Goal: Transaction & Acquisition: Book appointment/travel/reservation

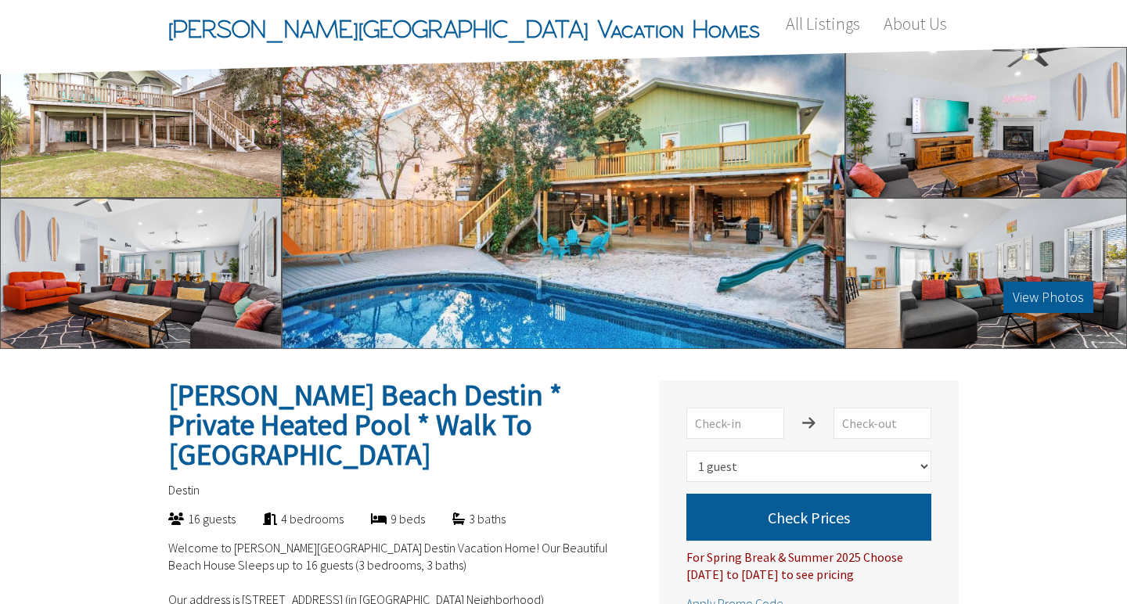
select select "1"
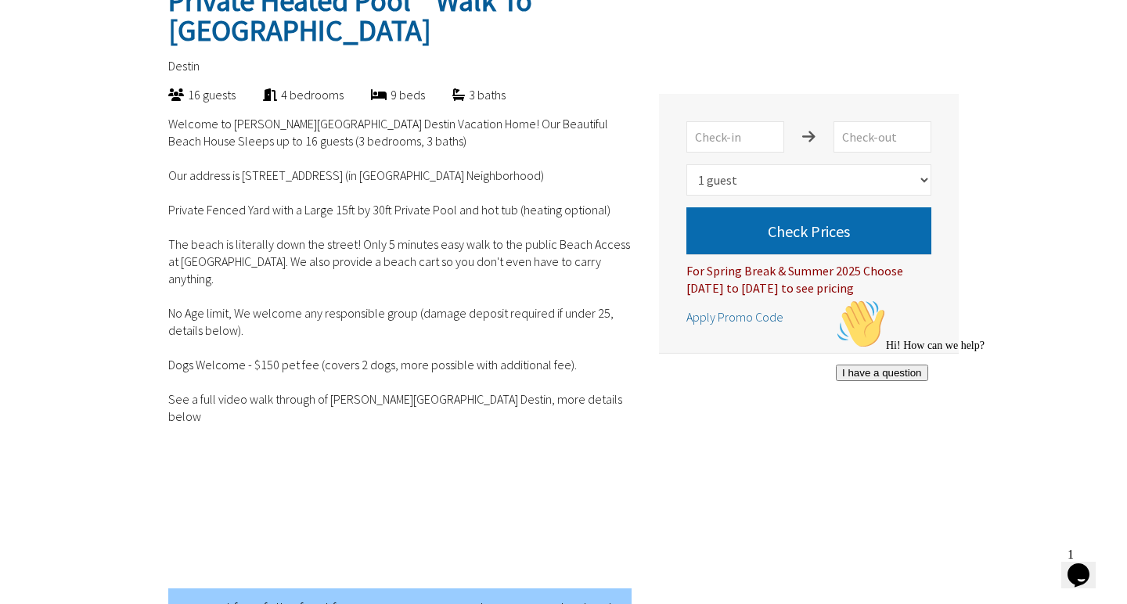
scroll to position [378, 0]
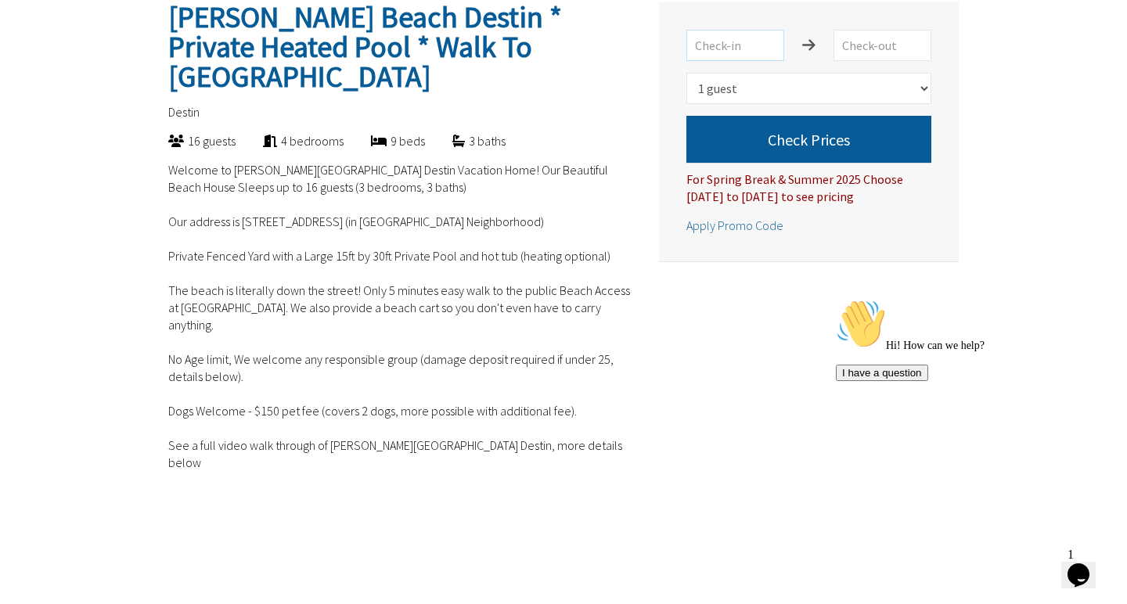
click at [755, 45] on input "text" at bounding box center [736, 45] width 98 height 31
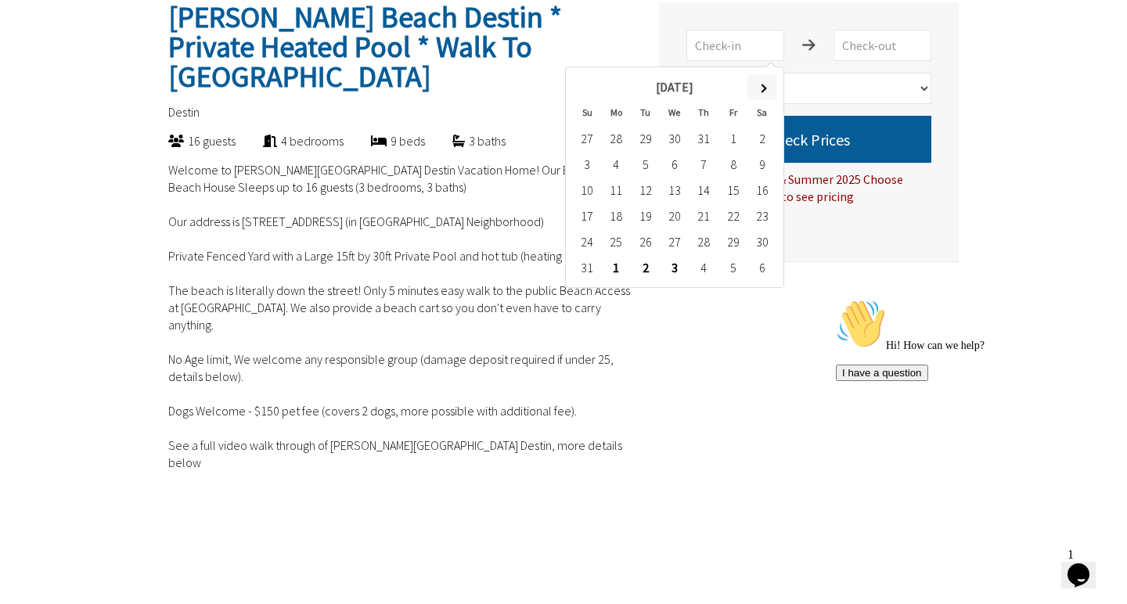
click at [762, 83] on th at bounding box center [762, 87] width 29 height 26
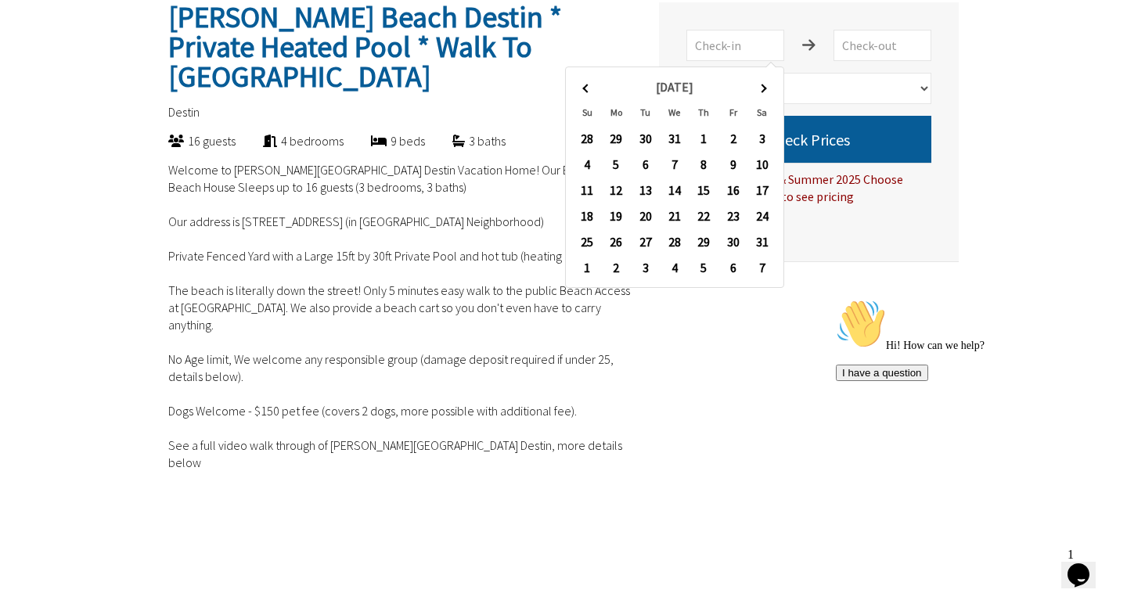
click at [762, 83] on th at bounding box center [762, 87] width 29 height 26
type input "[DATE]"
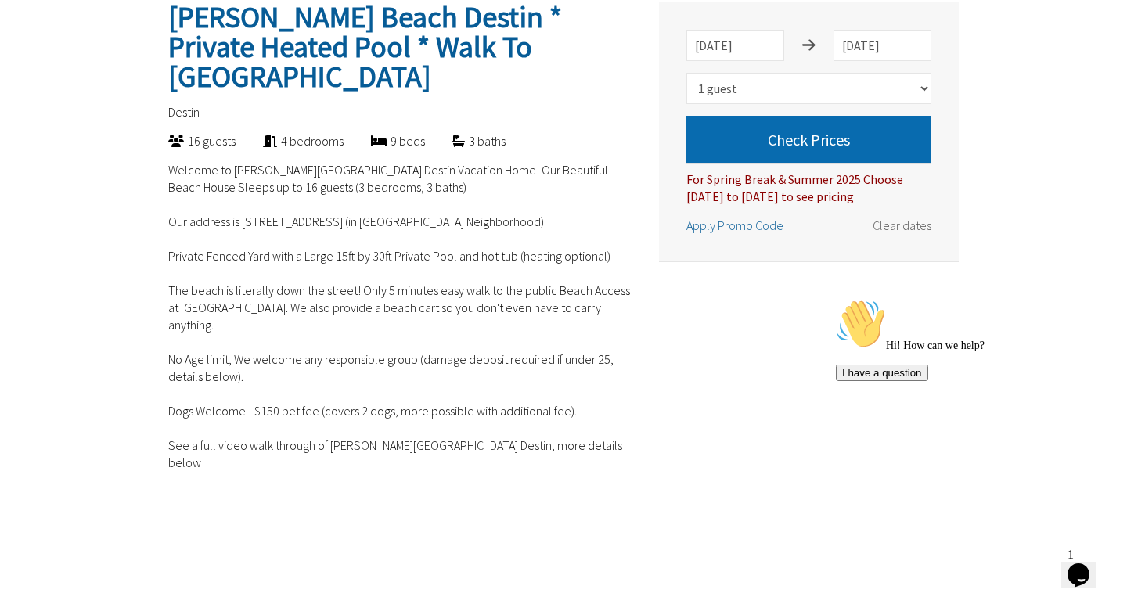
click at [825, 146] on button "Check Prices" at bounding box center [809, 139] width 245 height 47
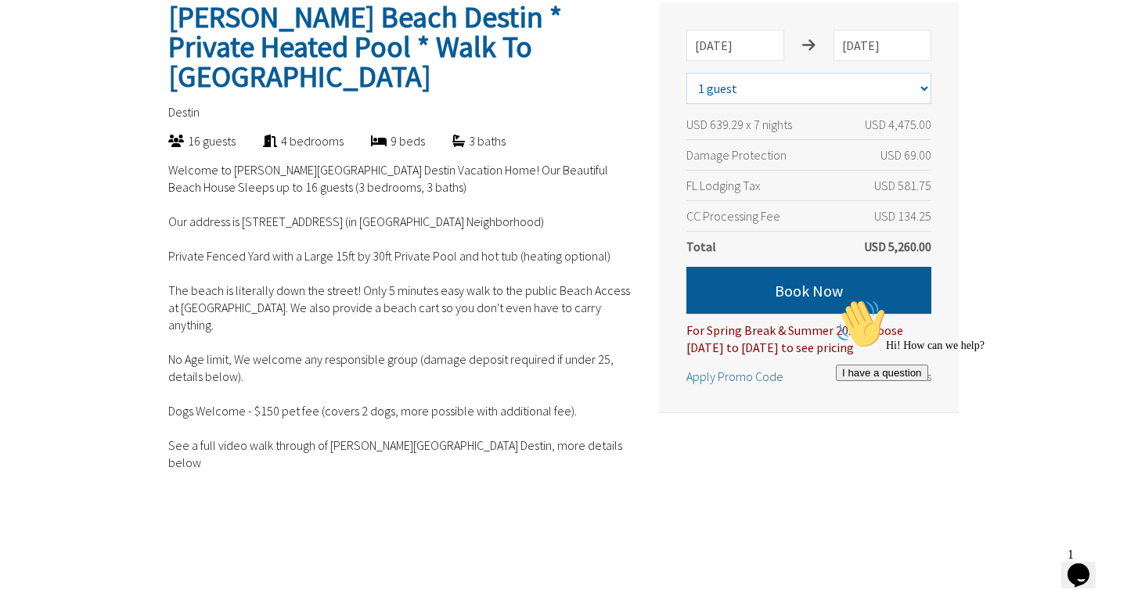
select select "9"
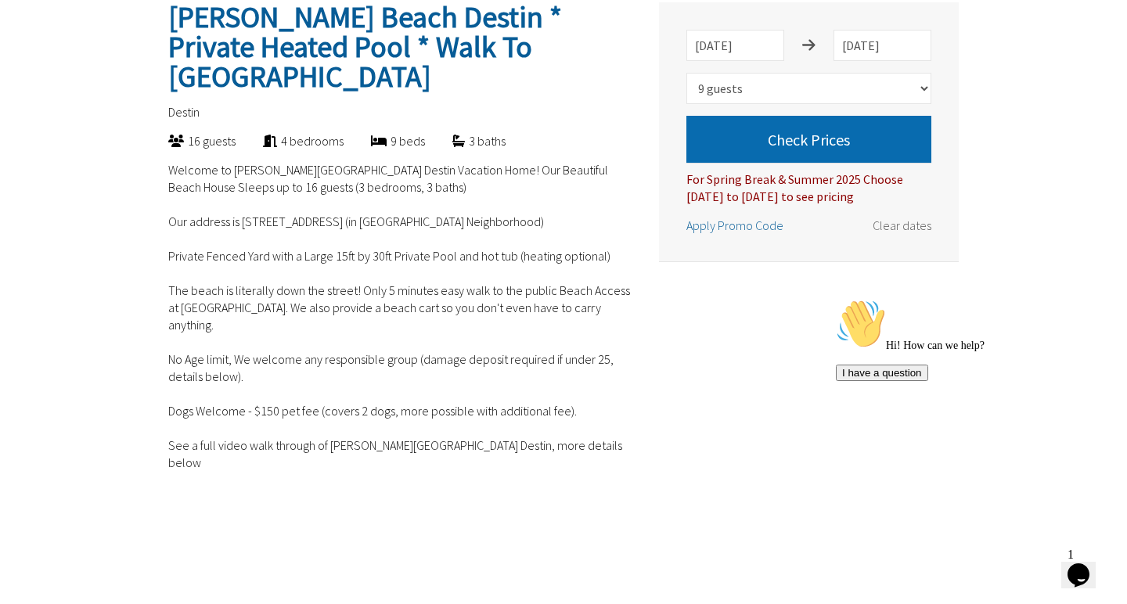
click at [808, 143] on button "Check Prices" at bounding box center [809, 139] width 245 height 47
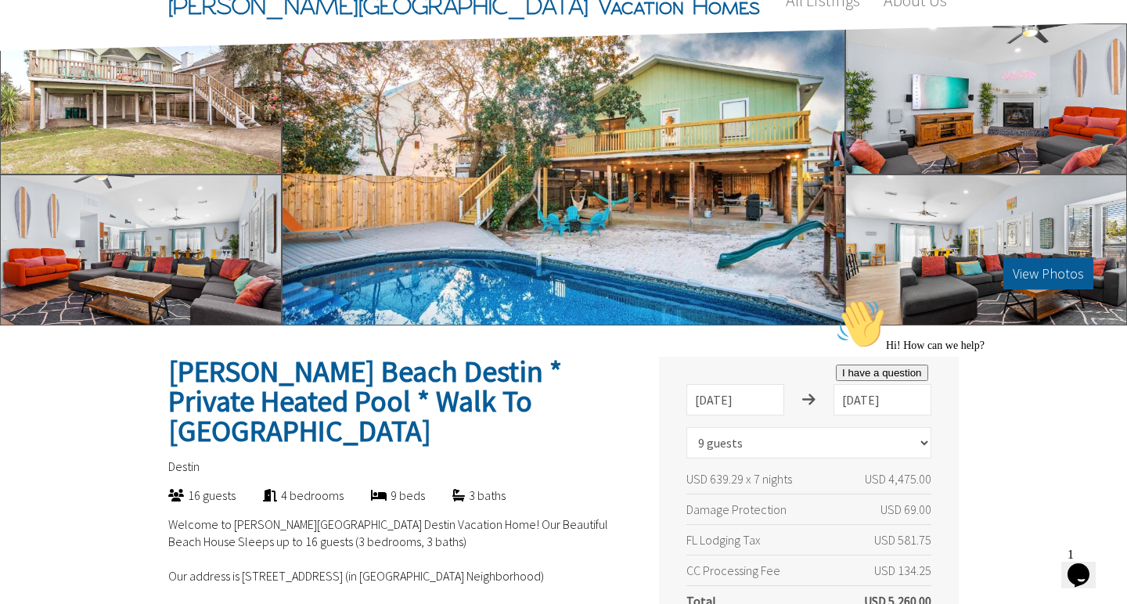
scroll to position [16, 0]
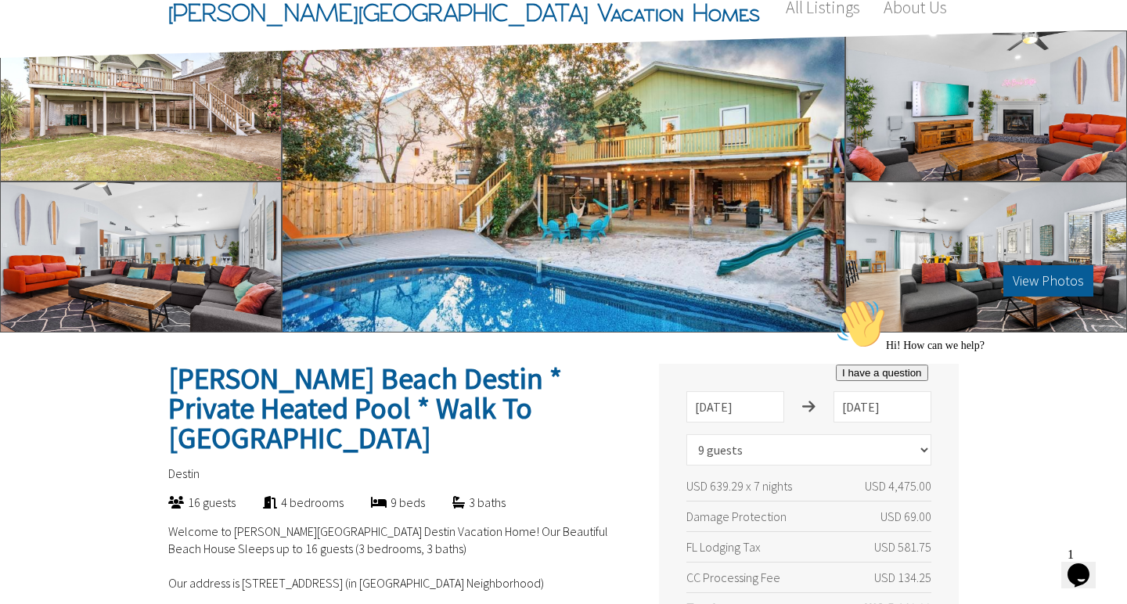
click at [219, 140] on div at bounding box center [141, 106] width 282 height 151
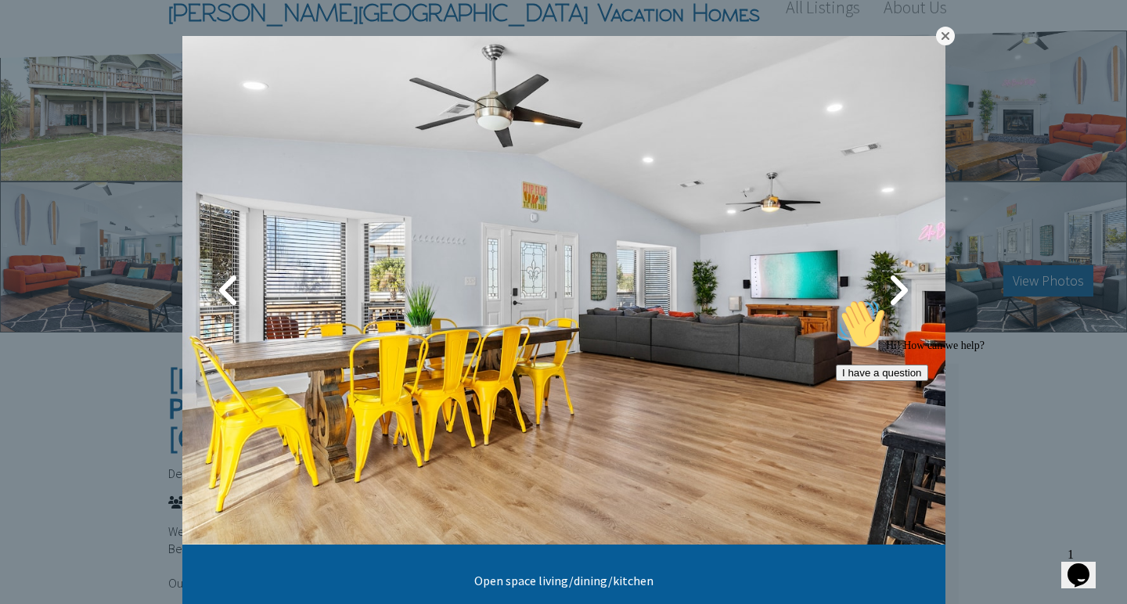
click at [943, 37] on link at bounding box center [945, 36] width 19 height 19
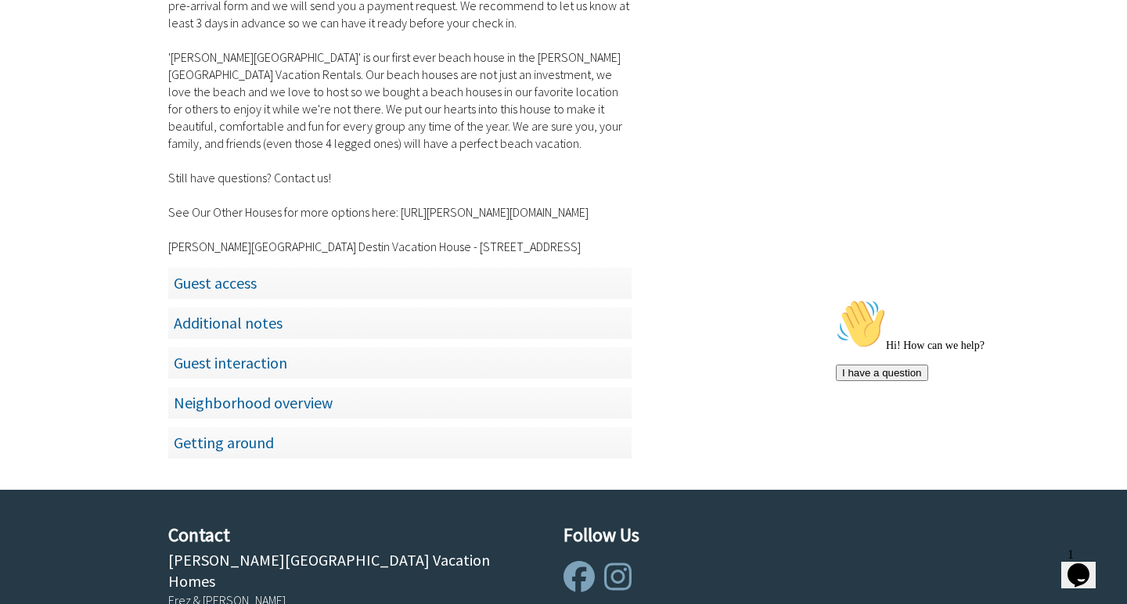
scroll to position [2831, 0]
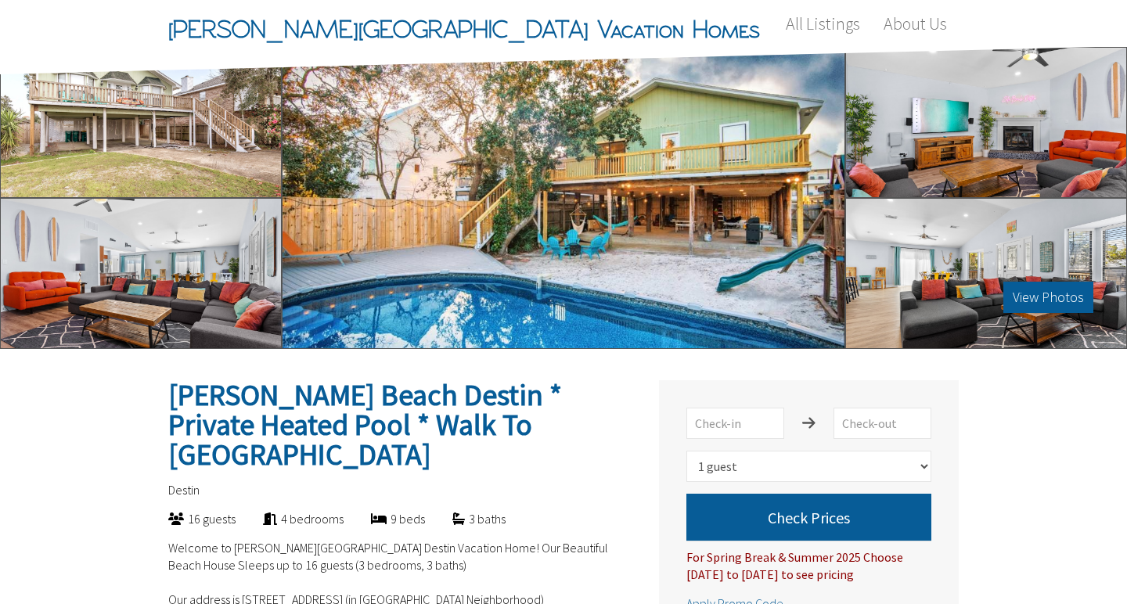
select select "1"
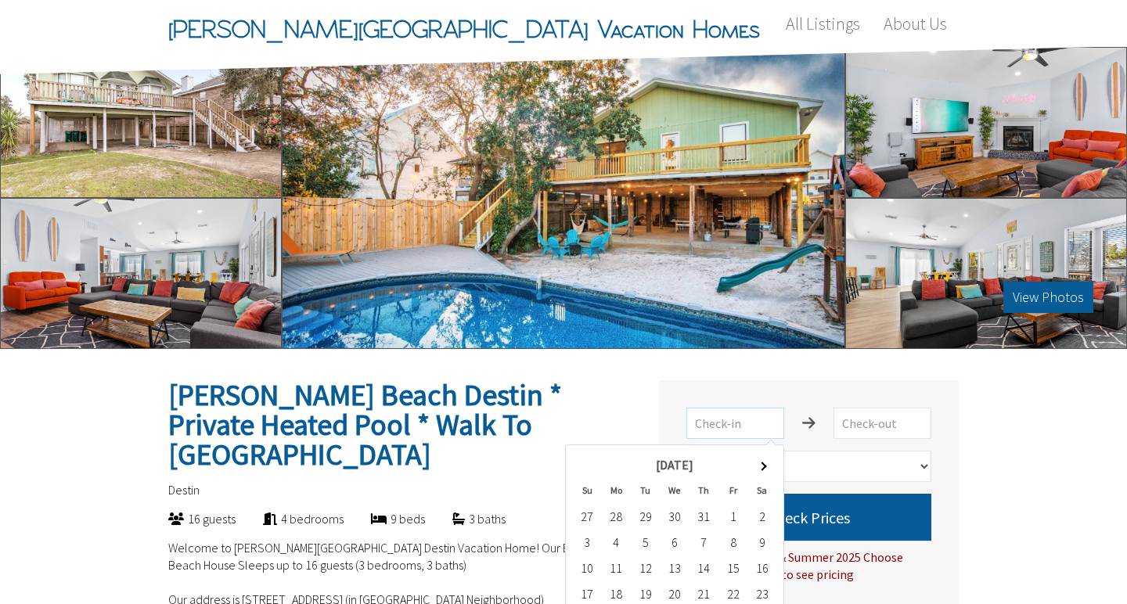
click at [764, 427] on input "text" at bounding box center [736, 423] width 98 height 31
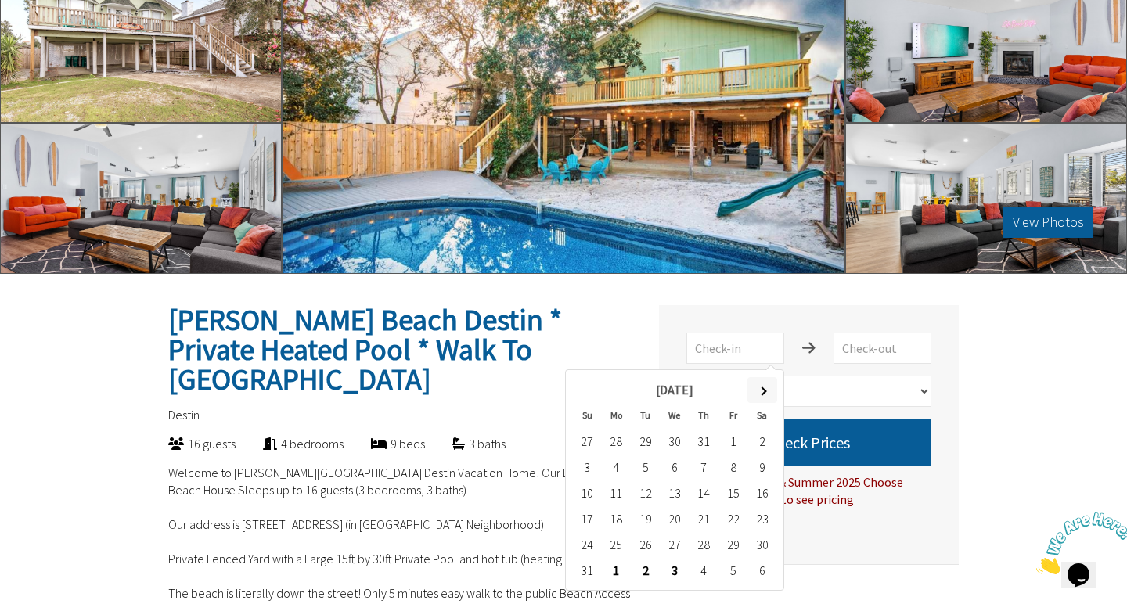
click at [766, 397] on th at bounding box center [762, 390] width 29 height 26
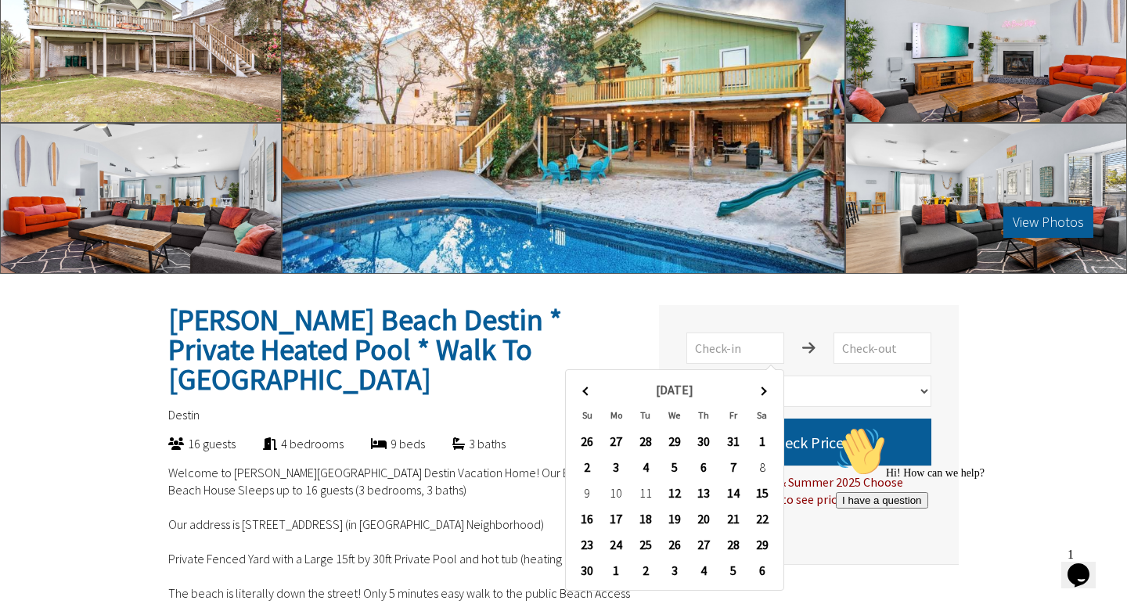
click at [766, 397] on th at bounding box center [762, 390] width 29 height 26
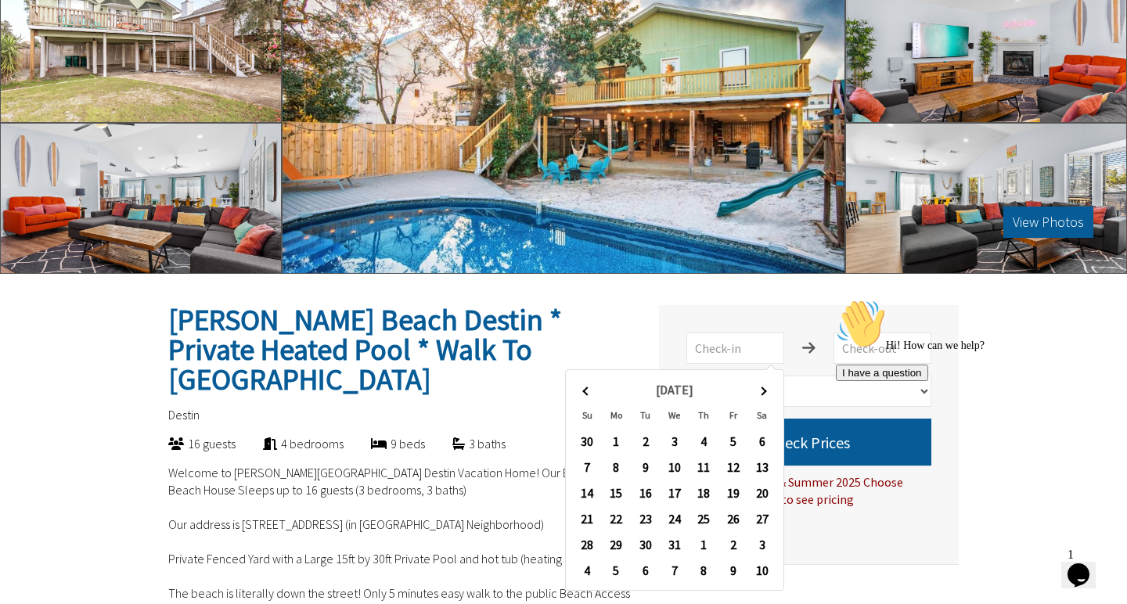
click at [766, 397] on th at bounding box center [762, 390] width 29 height 26
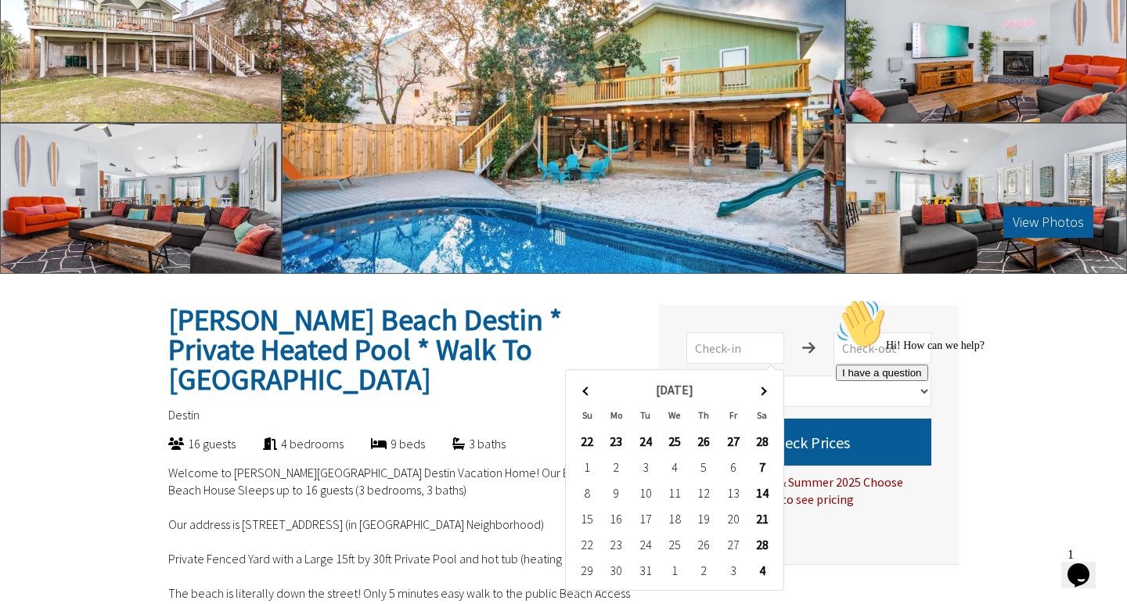
click at [766, 397] on th at bounding box center [762, 390] width 29 height 26
click at [590, 391] on span at bounding box center [586, 391] width 9 height 9
type input "4/4/2026"
type input "4/11/2026"
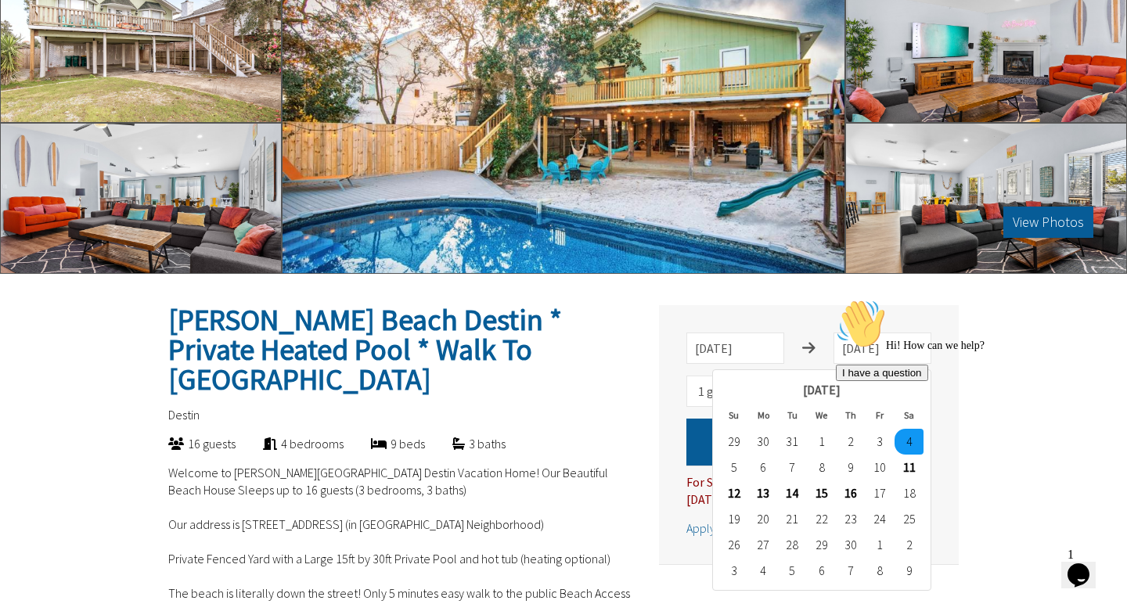
drag, startPoint x: 1097, startPoint y: 409, endPoint x: 1818, endPoint y: 725, distance: 787.0
click at [836, 299] on icon "Chat attention grabber" at bounding box center [836, 299] width 0 height 0
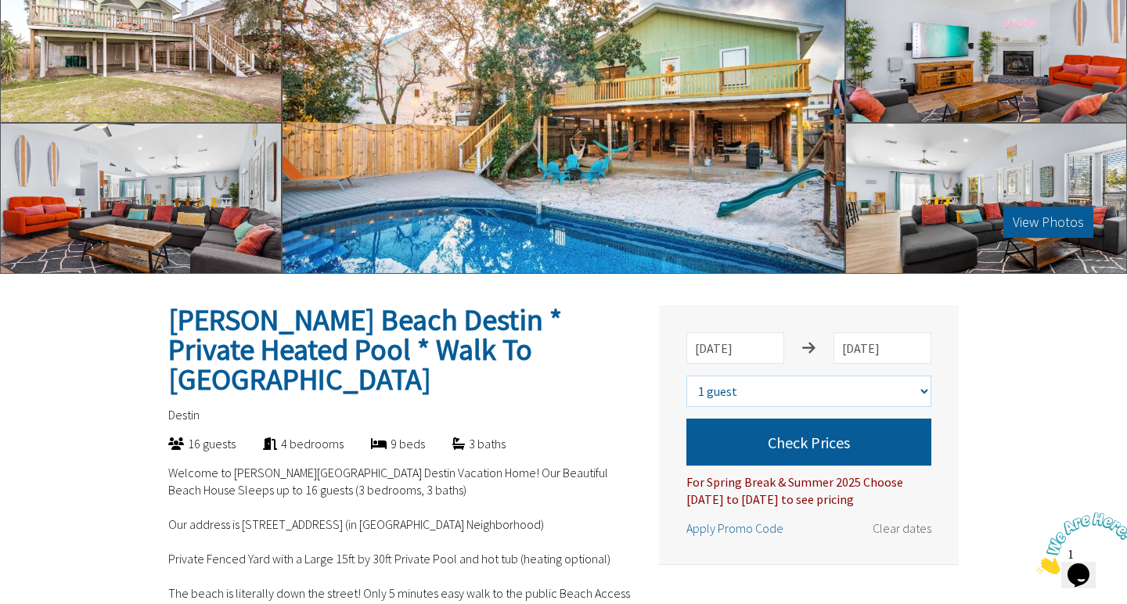
select select "9"
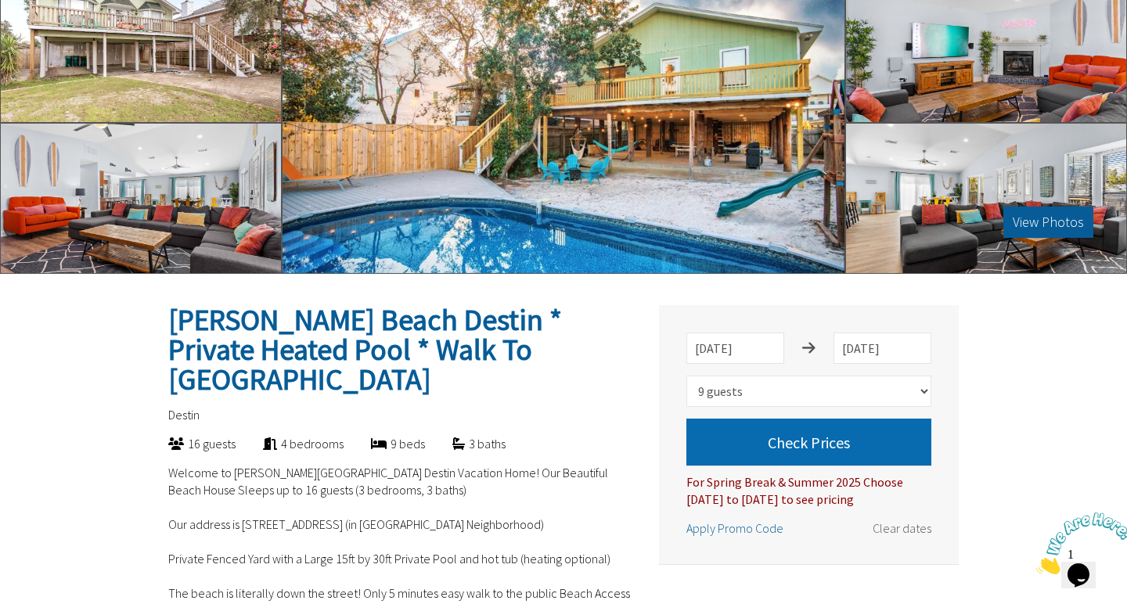
click at [815, 445] on button "Check Prices" at bounding box center [809, 442] width 245 height 47
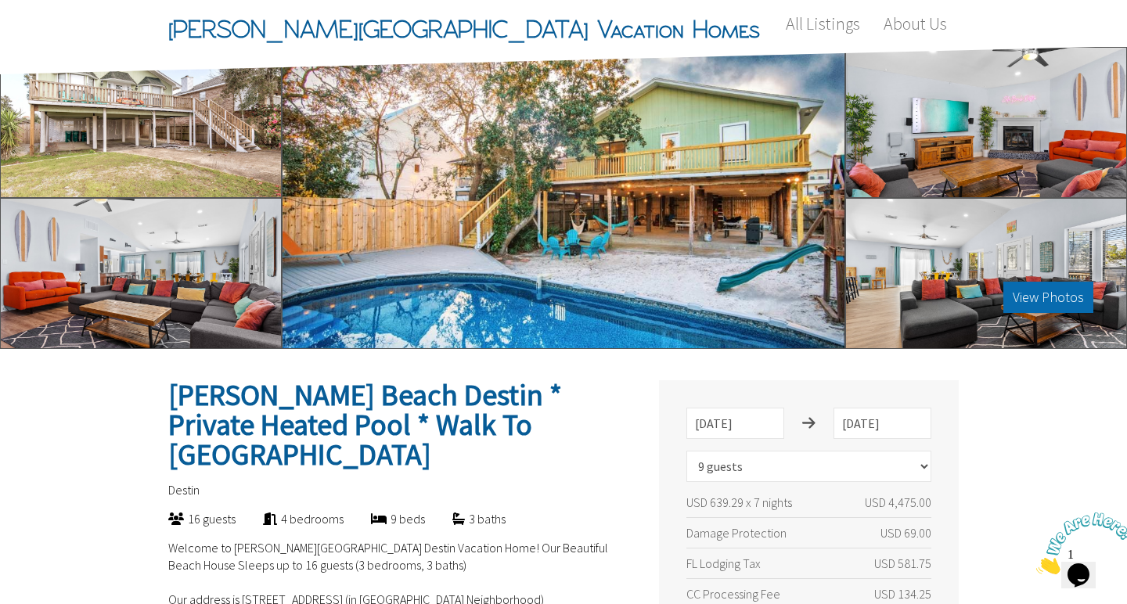
click at [1024, 290] on button "View Photos" at bounding box center [1049, 297] width 90 height 31
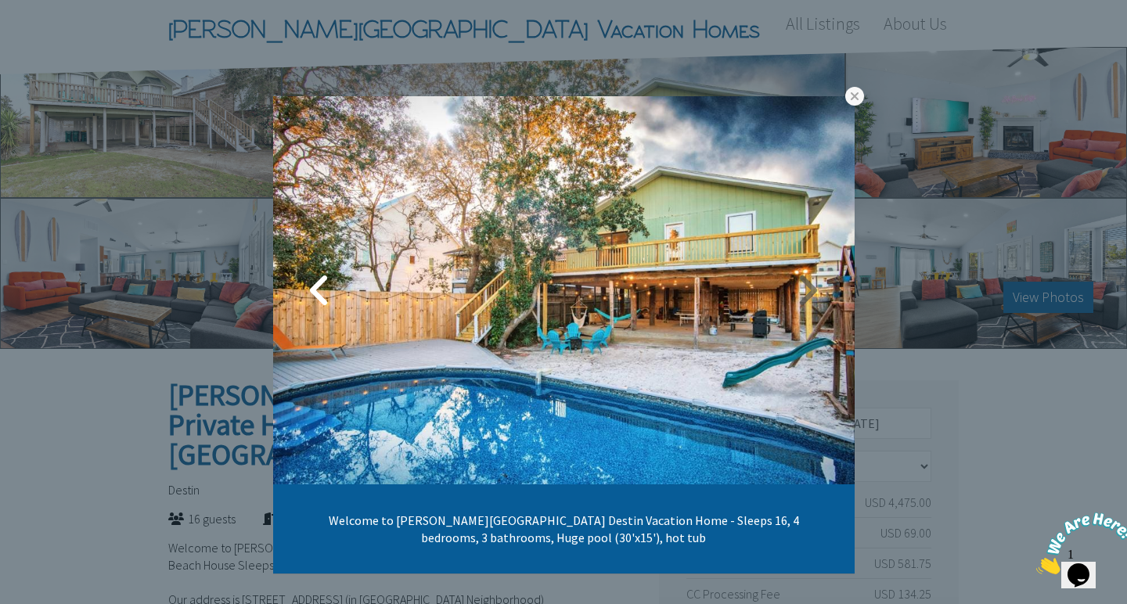
click at [820, 295] on link at bounding box center [807, 290] width 39 height 39
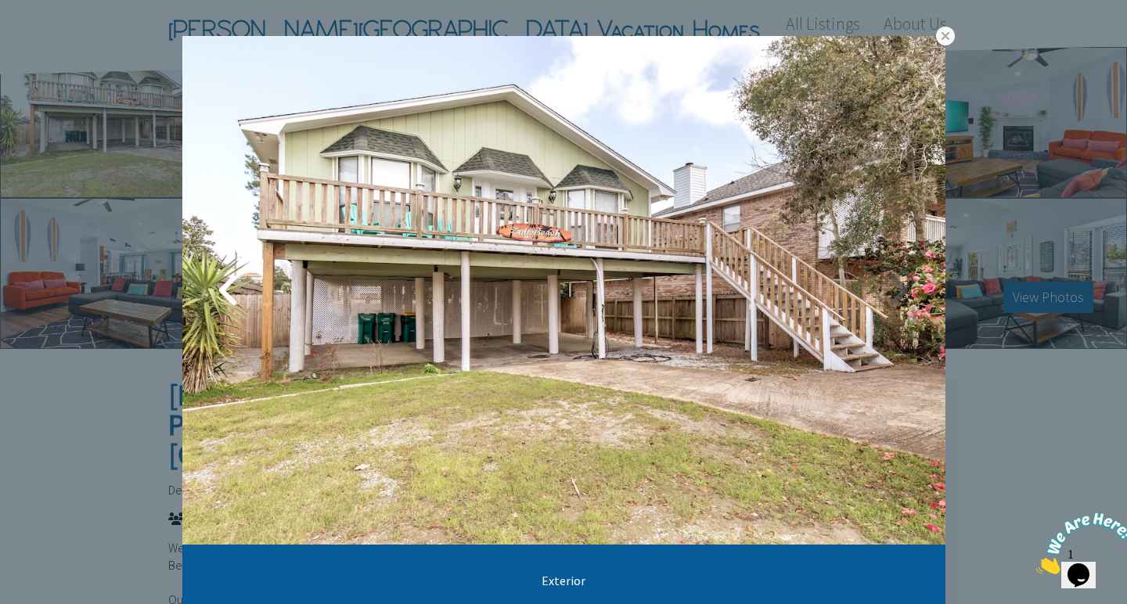
click at [903, 294] on link at bounding box center [898, 290] width 39 height 39
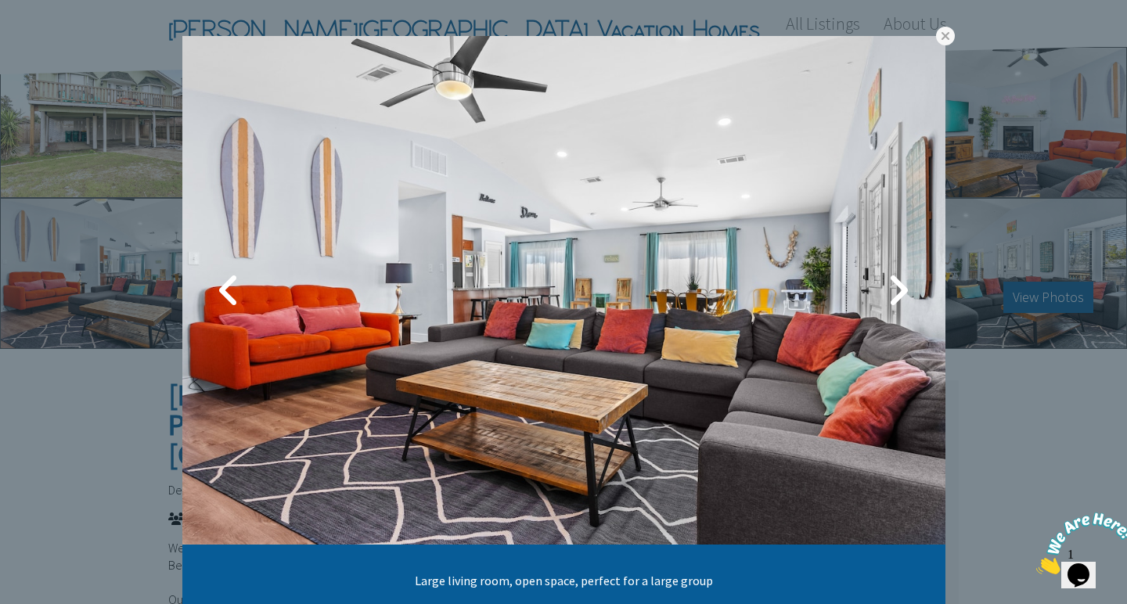
click at [903, 294] on link at bounding box center [898, 290] width 39 height 39
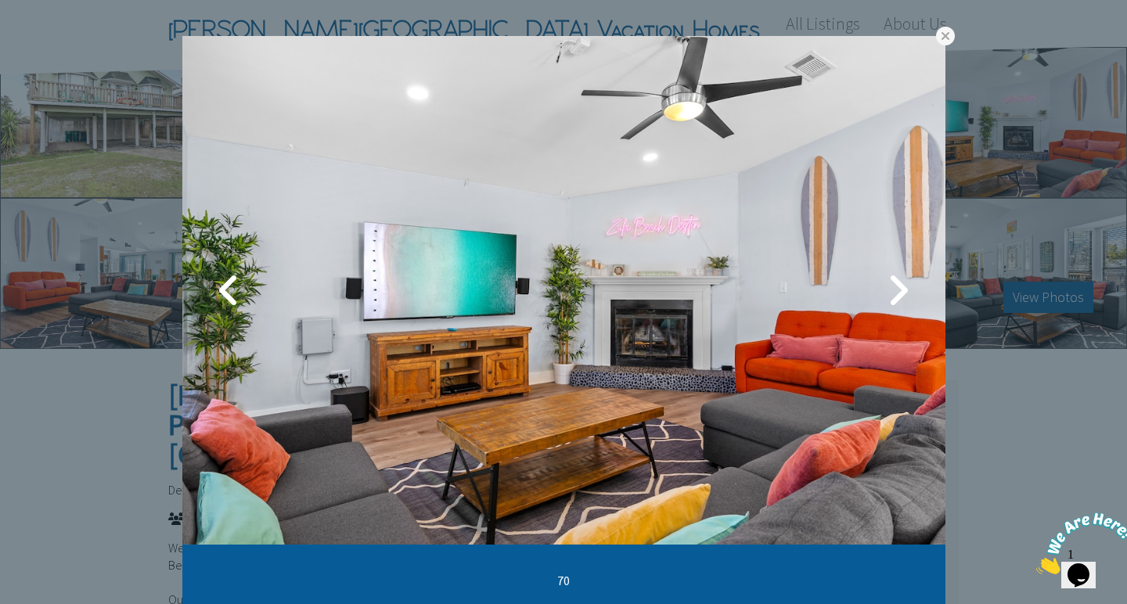
click at [903, 294] on link at bounding box center [898, 290] width 39 height 39
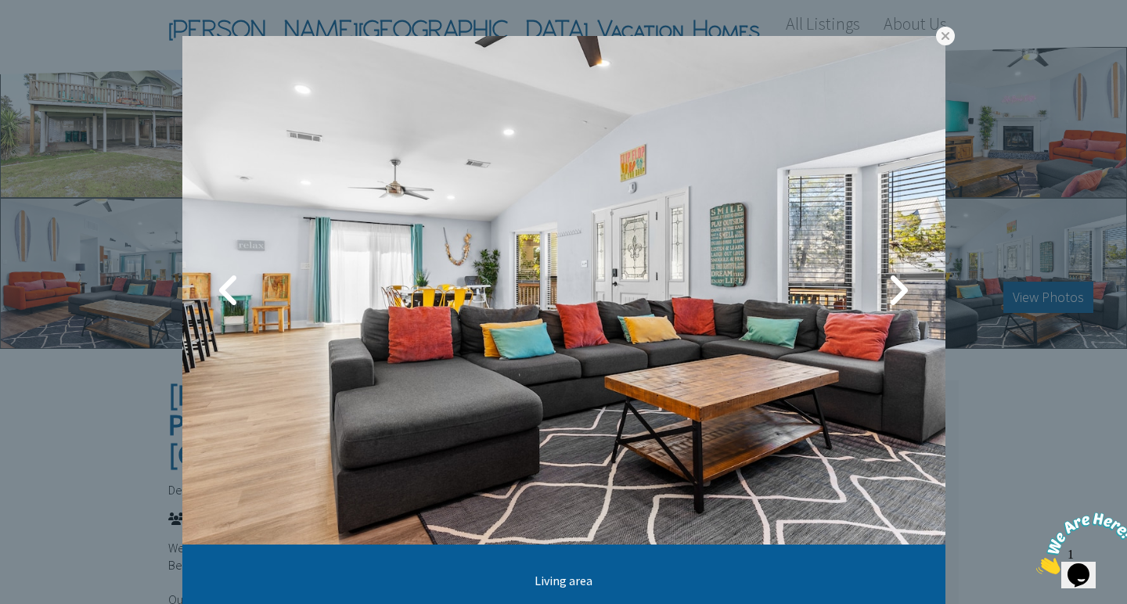
click at [903, 294] on link at bounding box center [898, 290] width 39 height 39
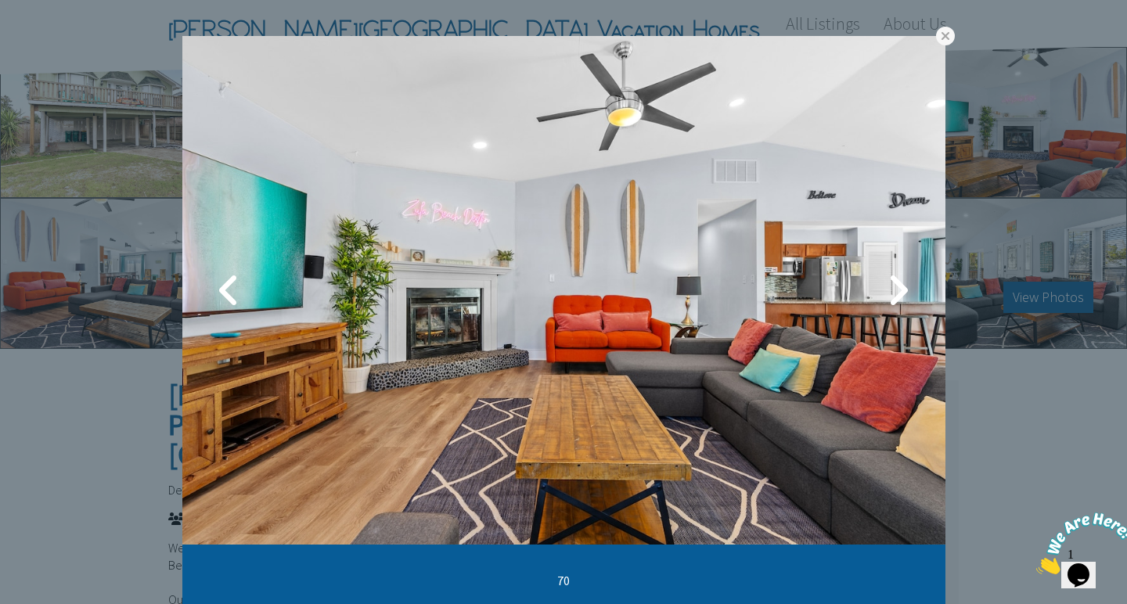
click at [903, 294] on link at bounding box center [898, 290] width 39 height 39
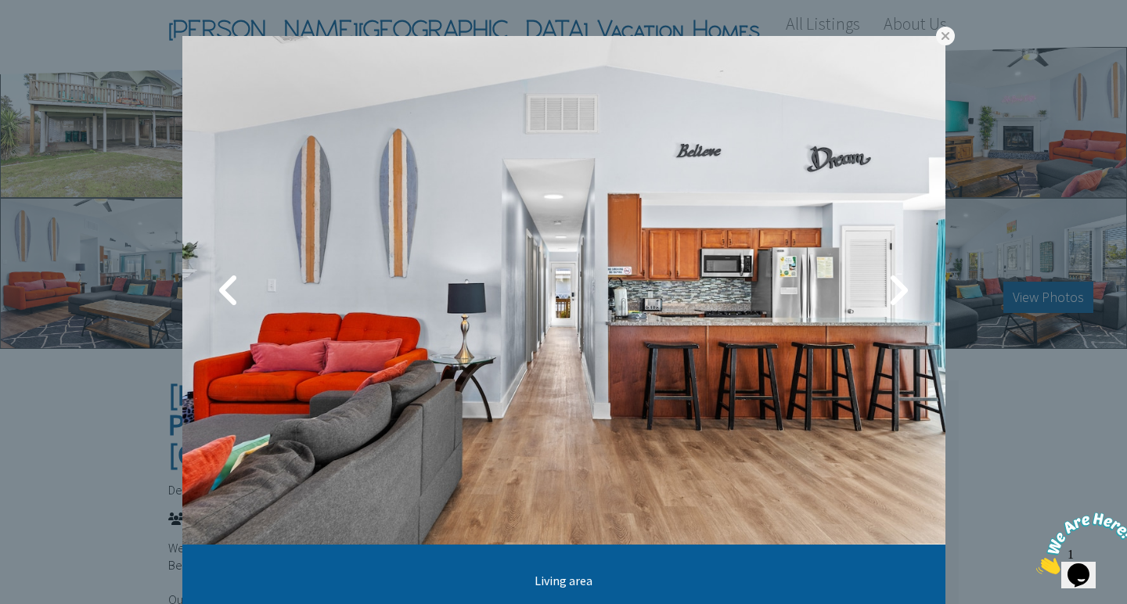
click at [903, 294] on link at bounding box center [898, 290] width 39 height 39
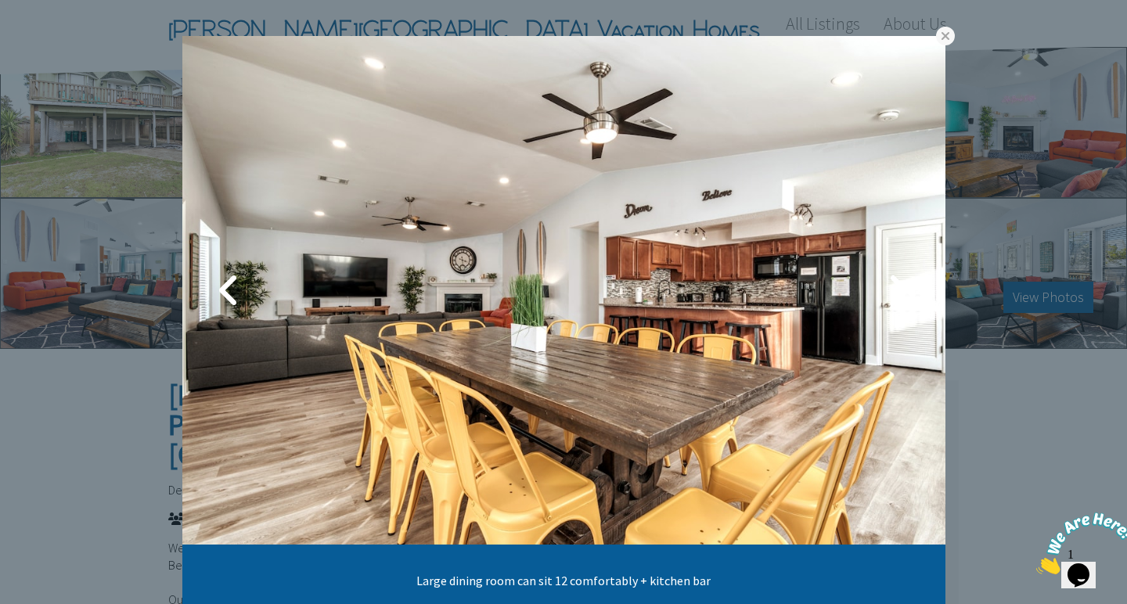
click at [903, 294] on link at bounding box center [898, 290] width 39 height 39
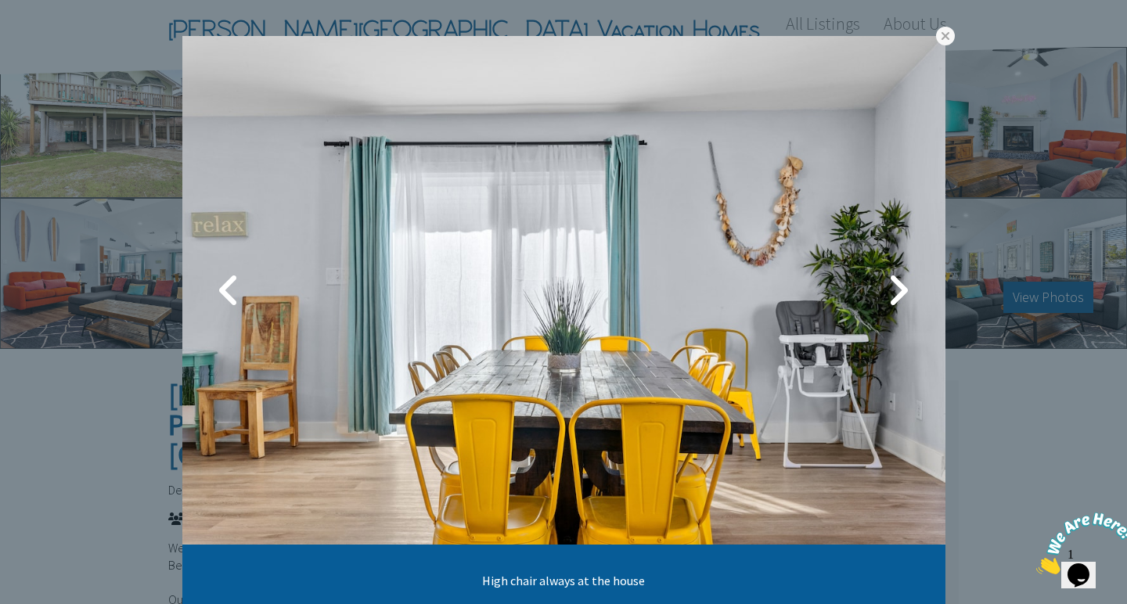
click at [903, 294] on link at bounding box center [898, 290] width 39 height 39
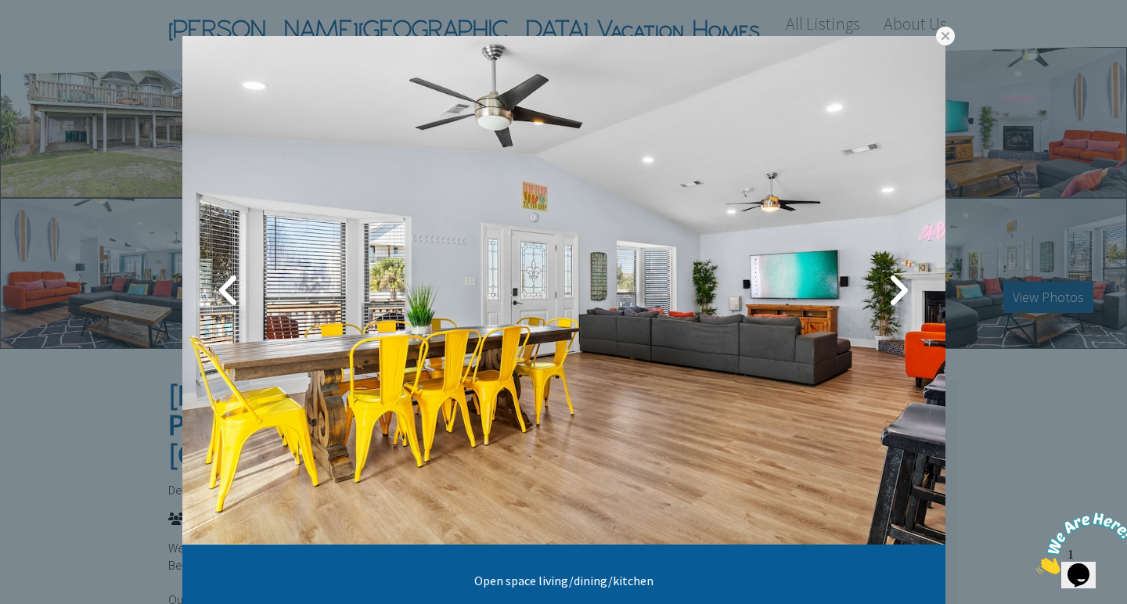
click at [903, 294] on link at bounding box center [898, 290] width 39 height 39
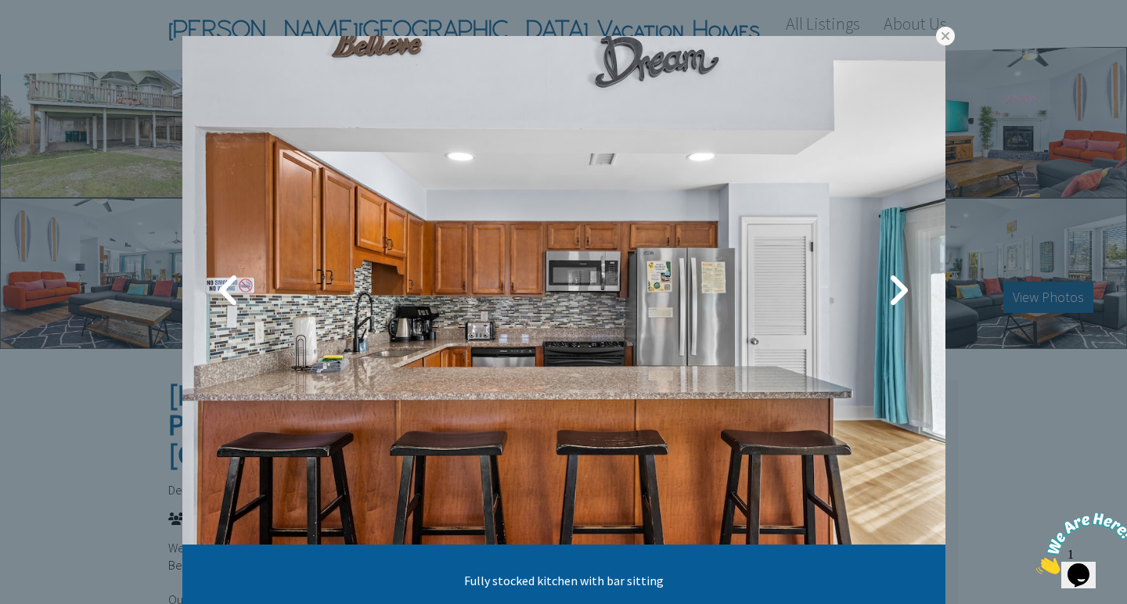
click at [903, 294] on link at bounding box center [898, 290] width 39 height 39
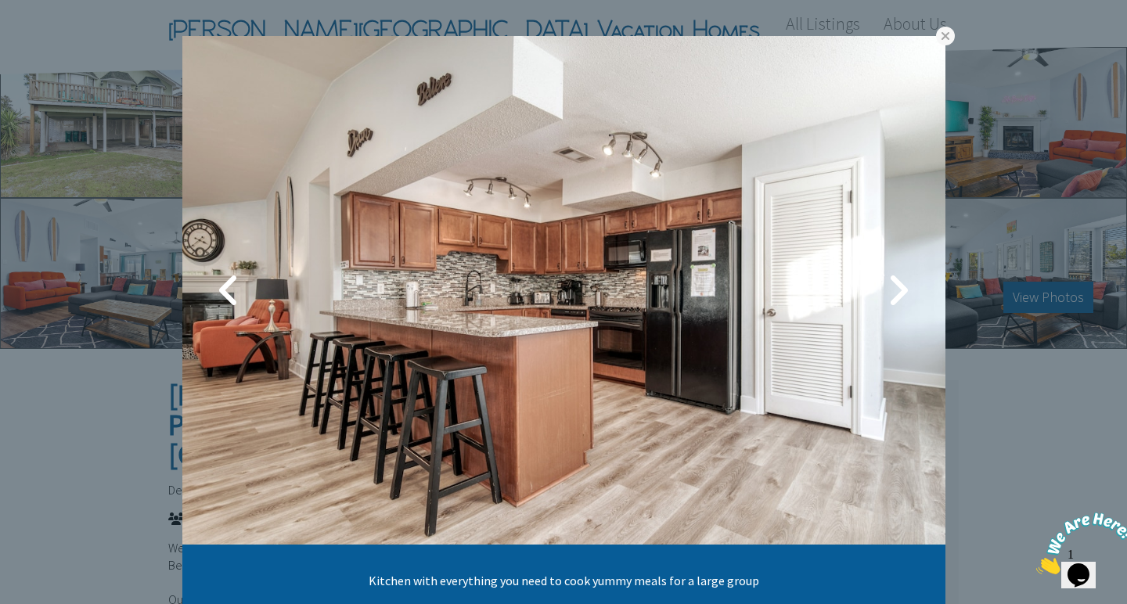
click at [903, 294] on link at bounding box center [898, 290] width 39 height 39
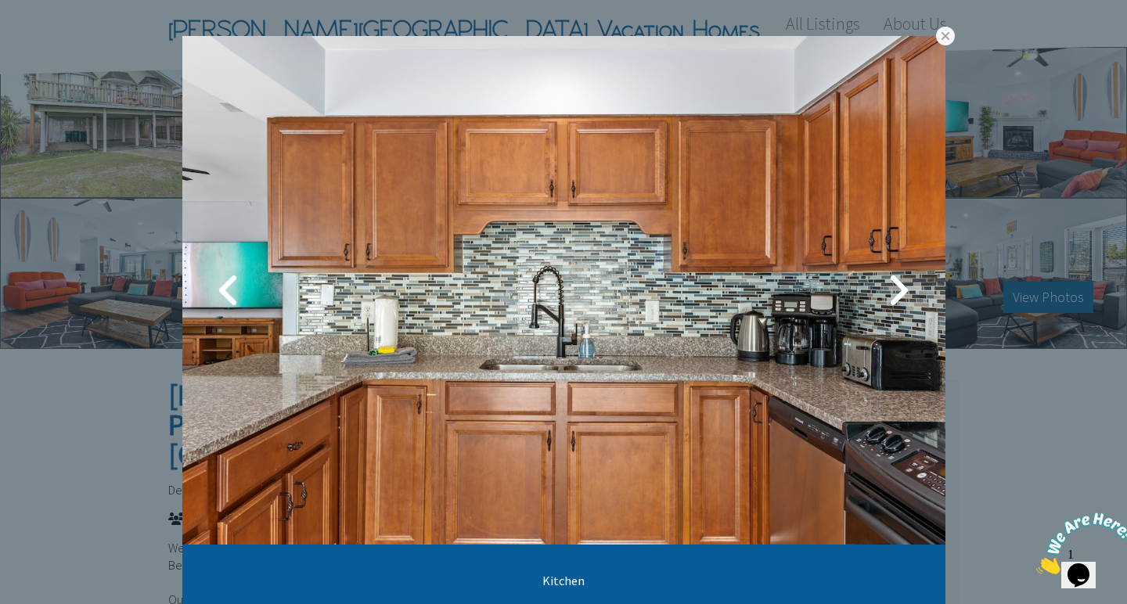
click at [903, 294] on link at bounding box center [898, 290] width 39 height 39
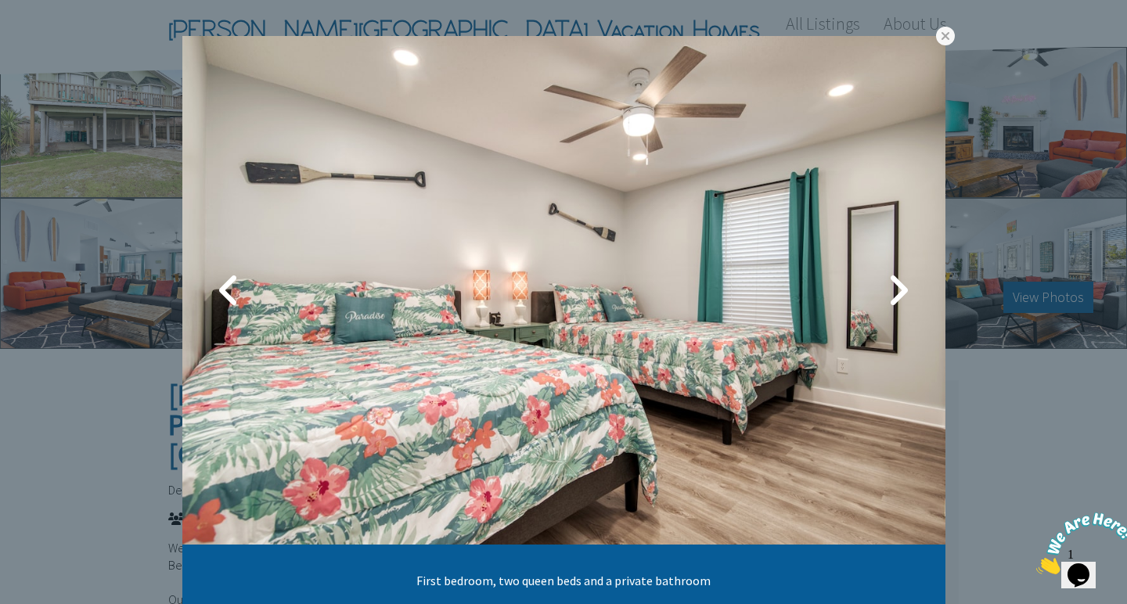
click at [903, 294] on link at bounding box center [898, 290] width 39 height 39
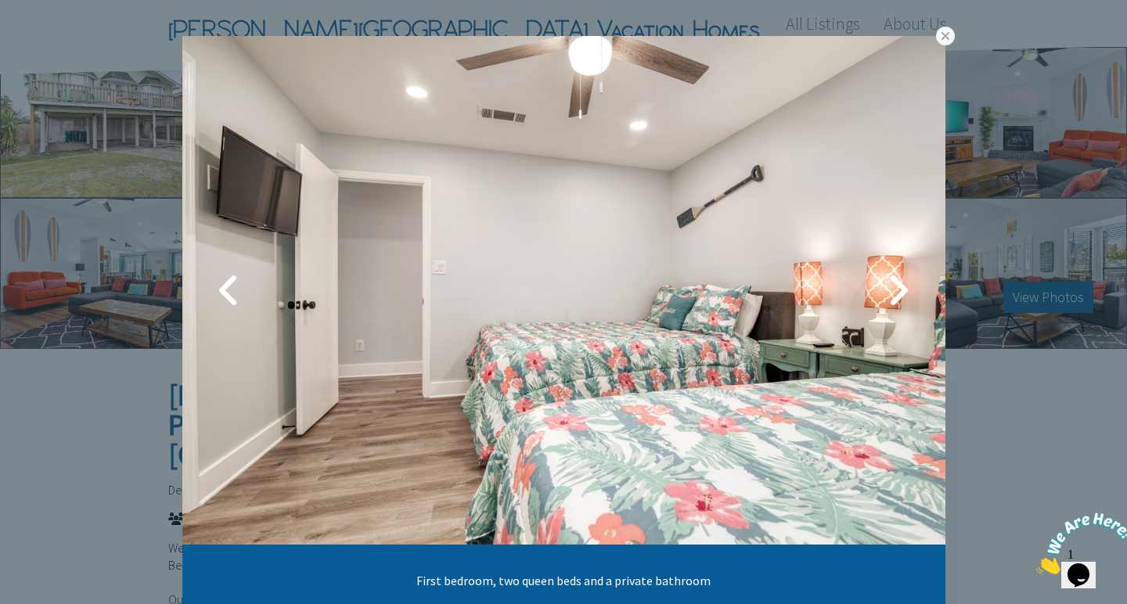
click at [903, 294] on link at bounding box center [898, 290] width 39 height 39
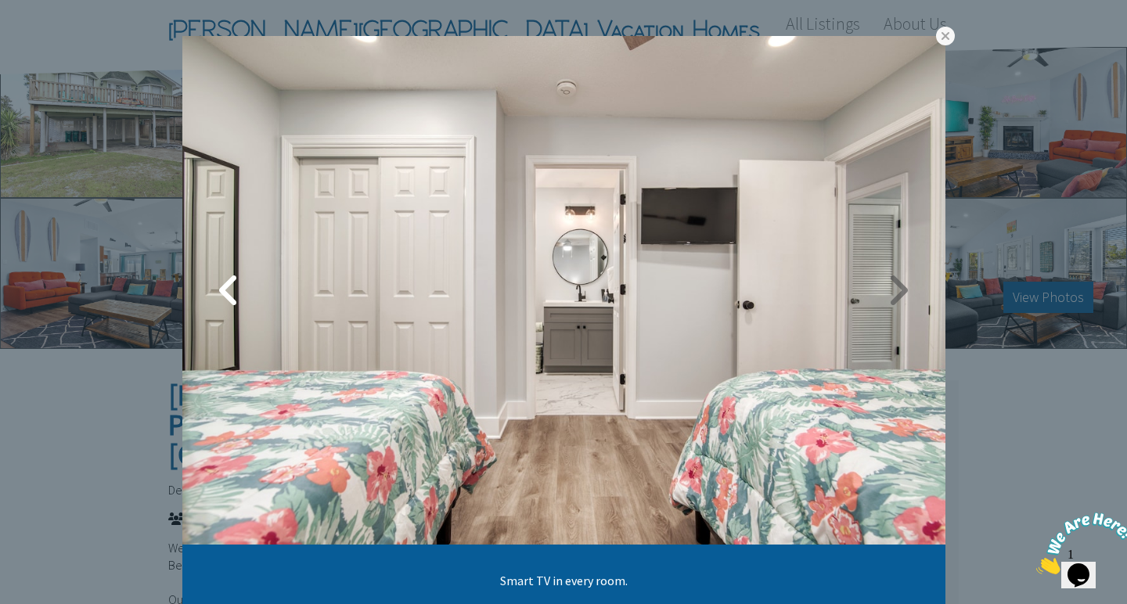
click at [905, 293] on link at bounding box center [898, 290] width 39 height 39
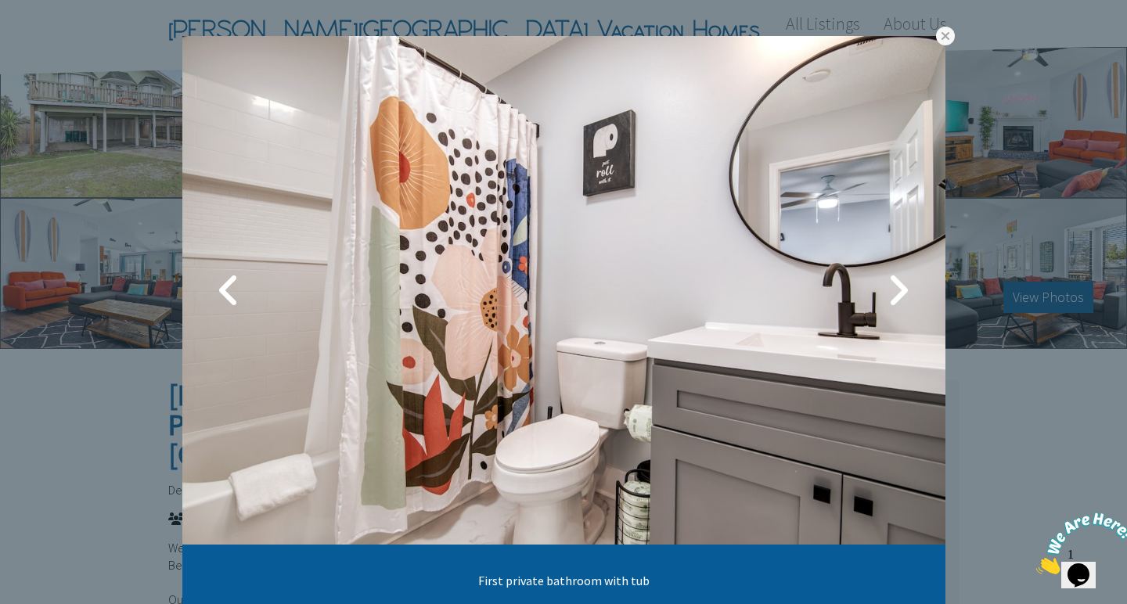
click at [905, 293] on link at bounding box center [898, 290] width 39 height 39
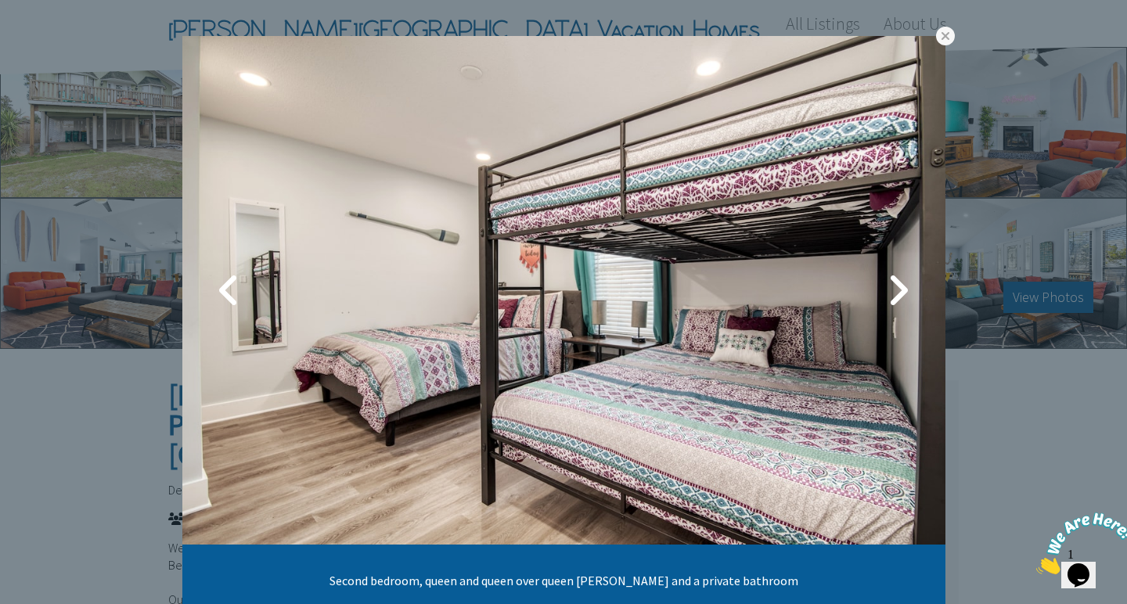
click at [905, 293] on link at bounding box center [898, 290] width 39 height 39
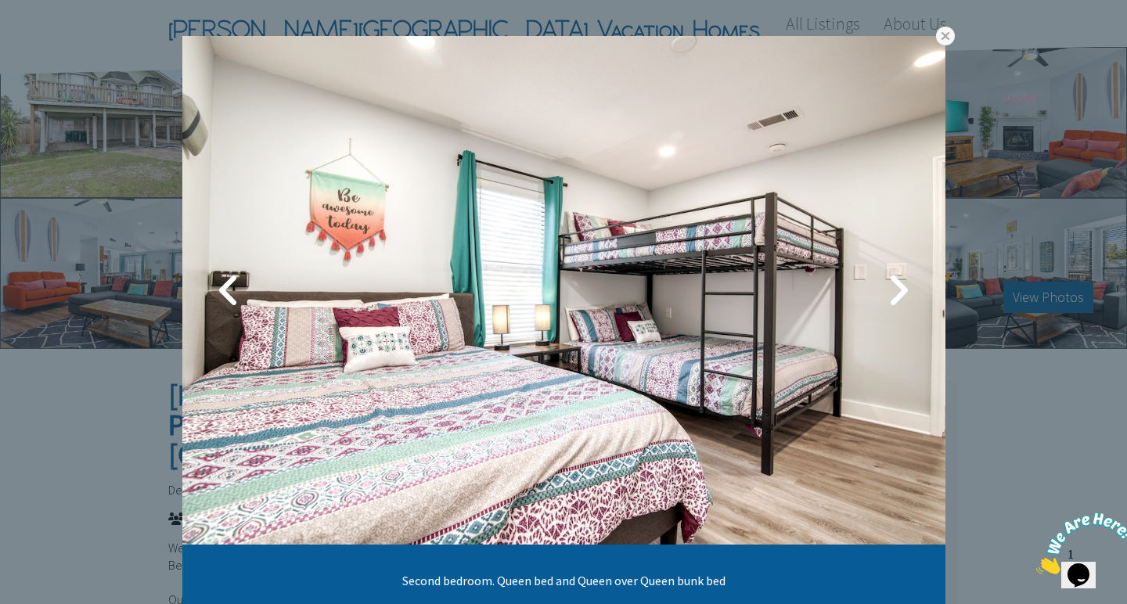
click at [905, 293] on link at bounding box center [898, 290] width 39 height 39
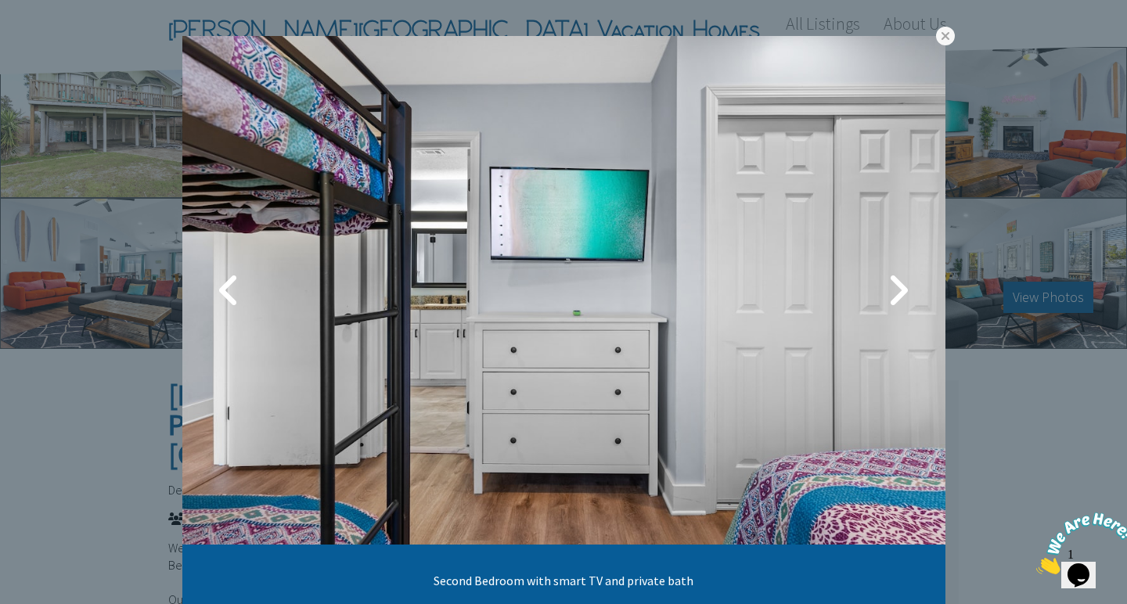
click at [905, 293] on link at bounding box center [898, 290] width 39 height 39
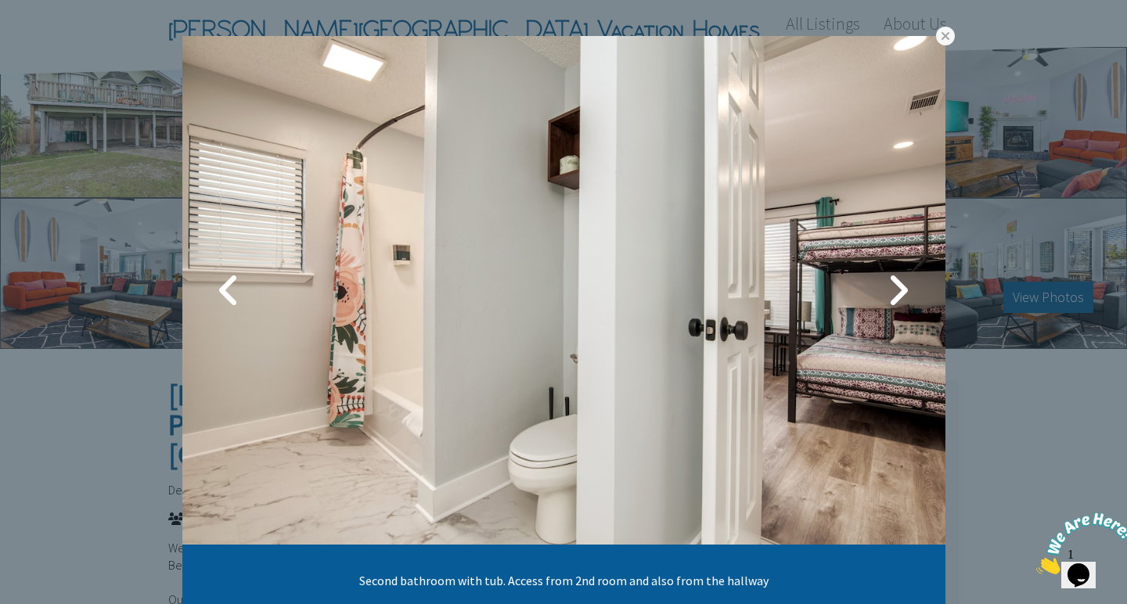
click at [905, 293] on link at bounding box center [898, 290] width 39 height 39
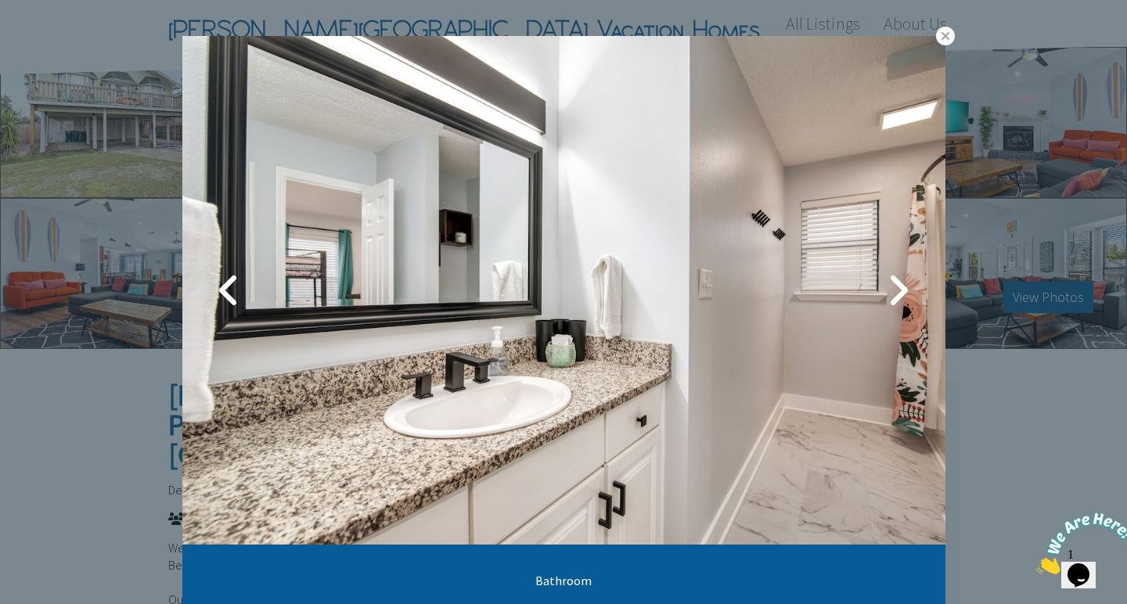
click at [905, 293] on link at bounding box center [898, 290] width 39 height 39
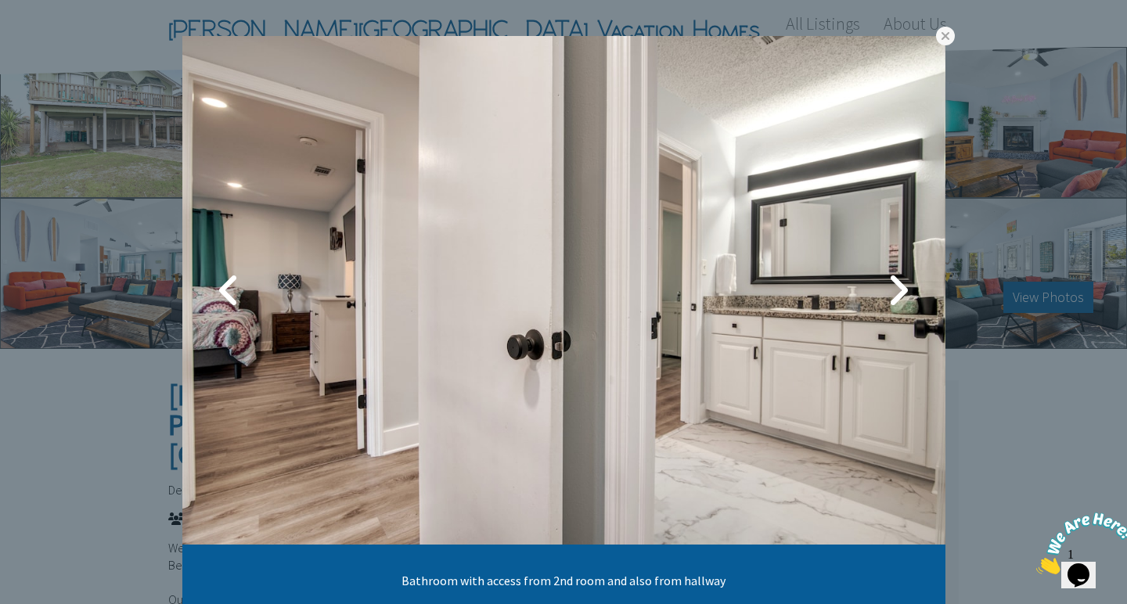
click at [905, 293] on link at bounding box center [898, 290] width 39 height 39
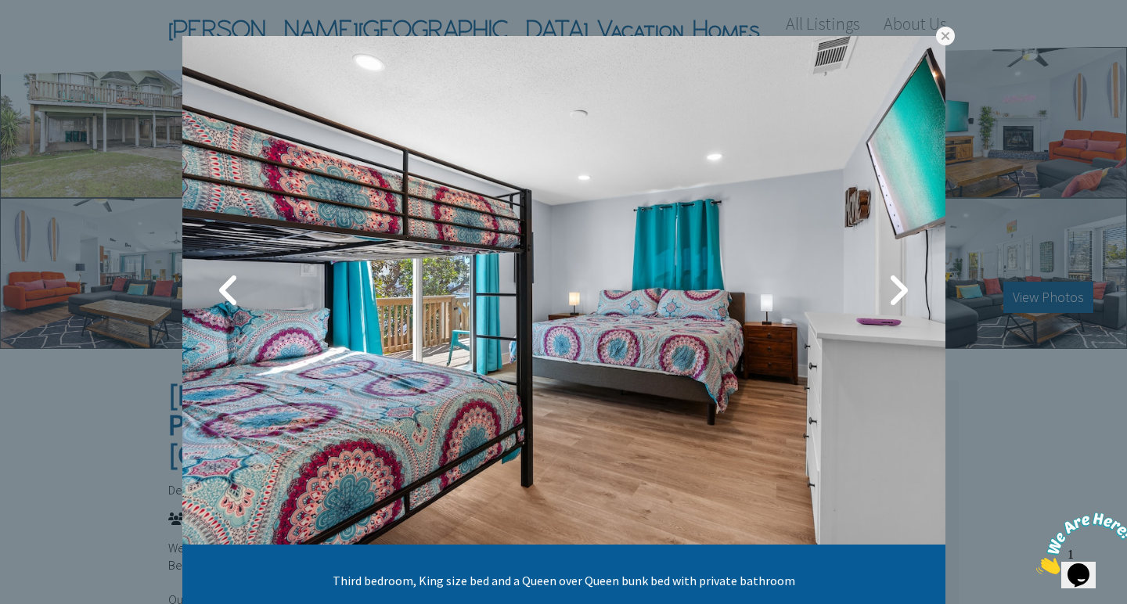
click at [905, 293] on link at bounding box center [898, 290] width 39 height 39
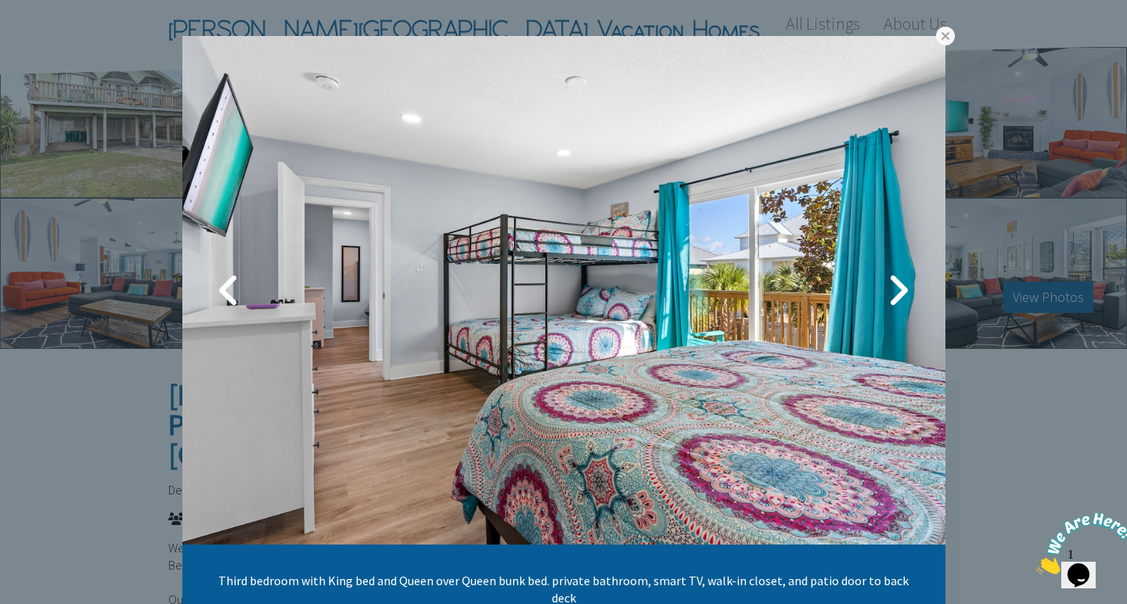
click at [905, 293] on link at bounding box center [898, 290] width 39 height 39
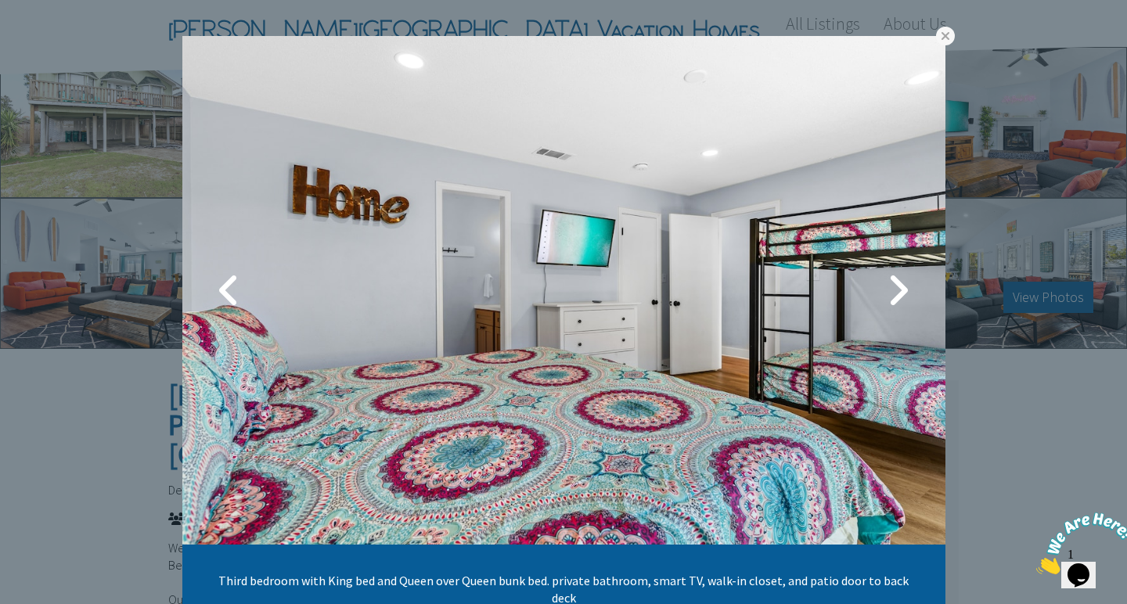
click at [905, 293] on link at bounding box center [898, 290] width 39 height 39
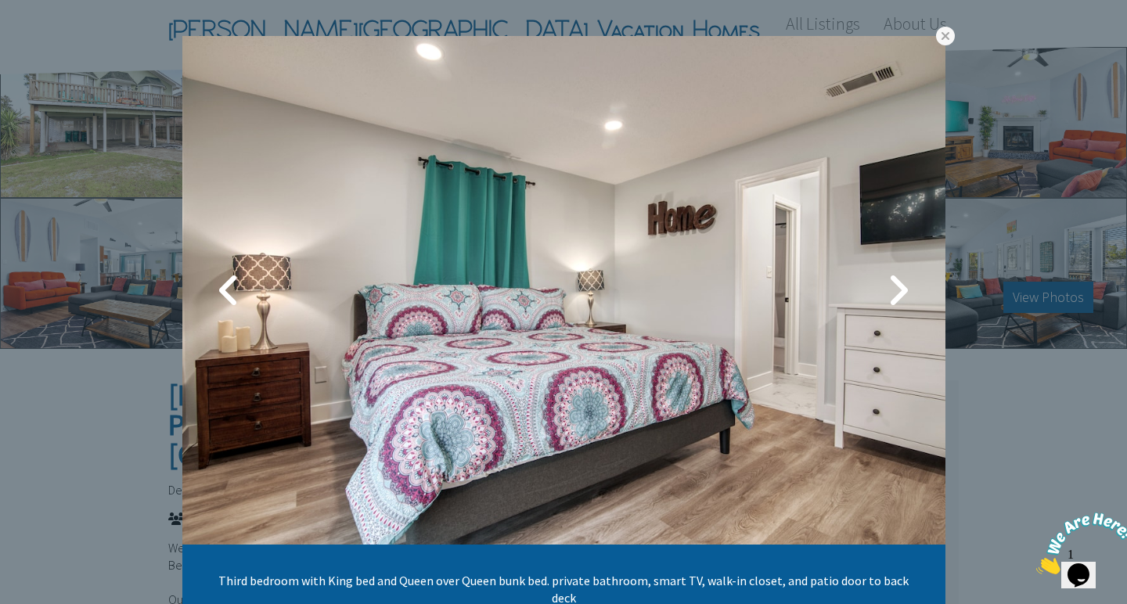
click at [905, 293] on link at bounding box center [898, 290] width 39 height 39
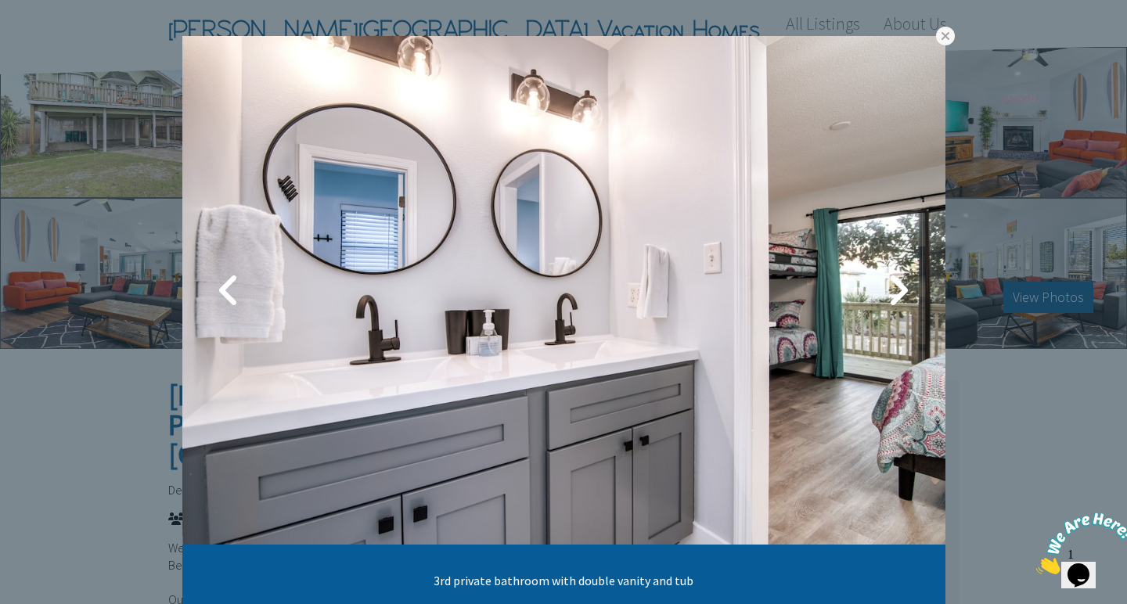
click at [905, 293] on link at bounding box center [898, 290] width 39 height 39
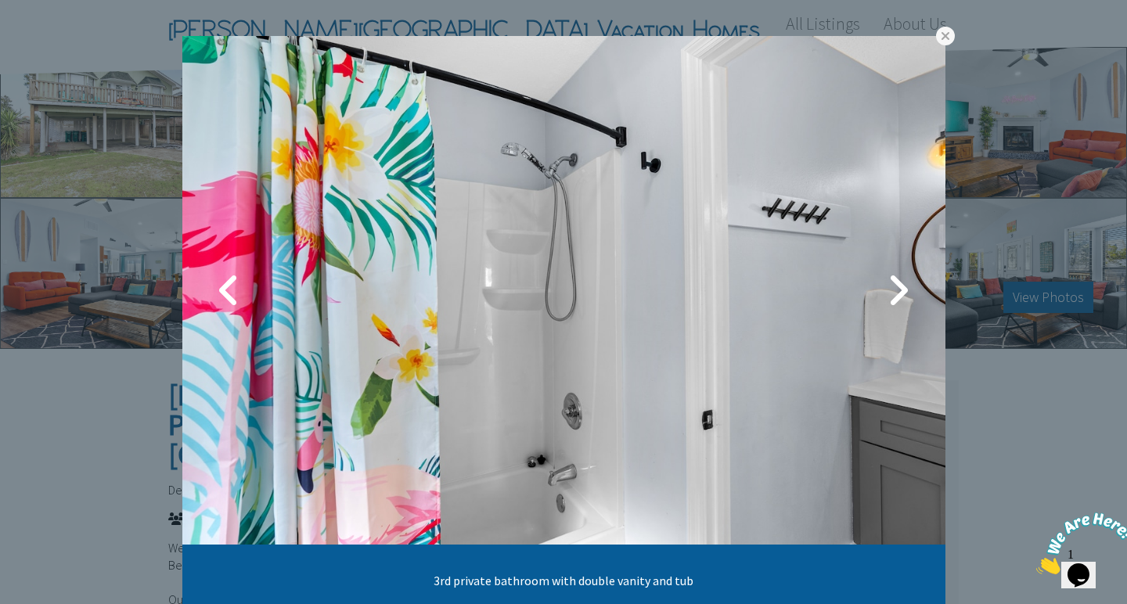
click at [905, 293] on link at bounding box center [898, 290] width 39 height 39
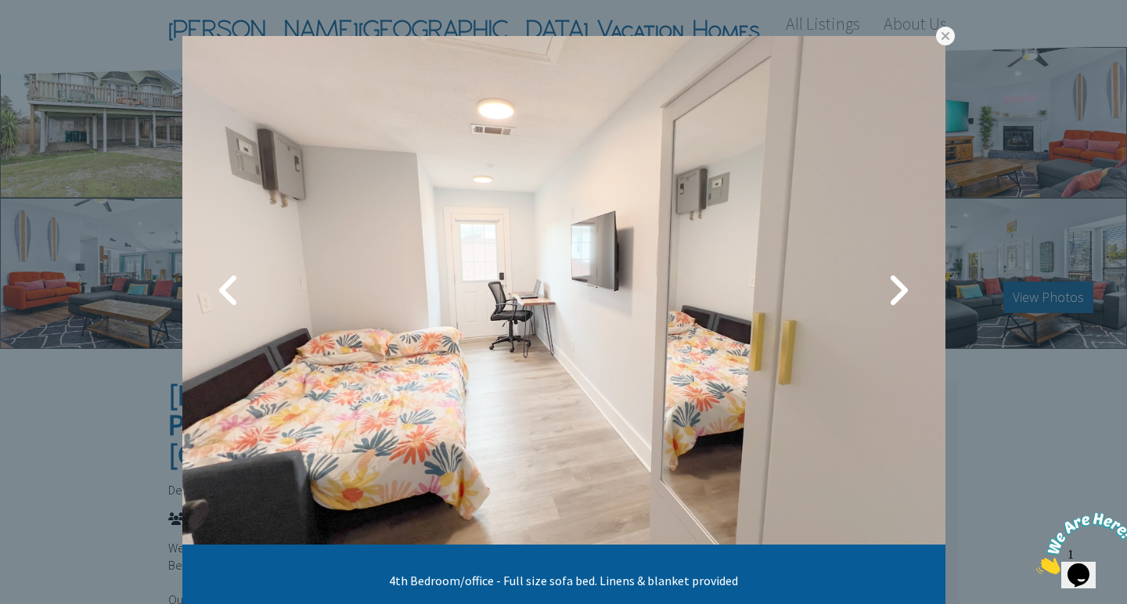
click at [905, 293] on link at bounding box center [898, 290] width 39 height 39
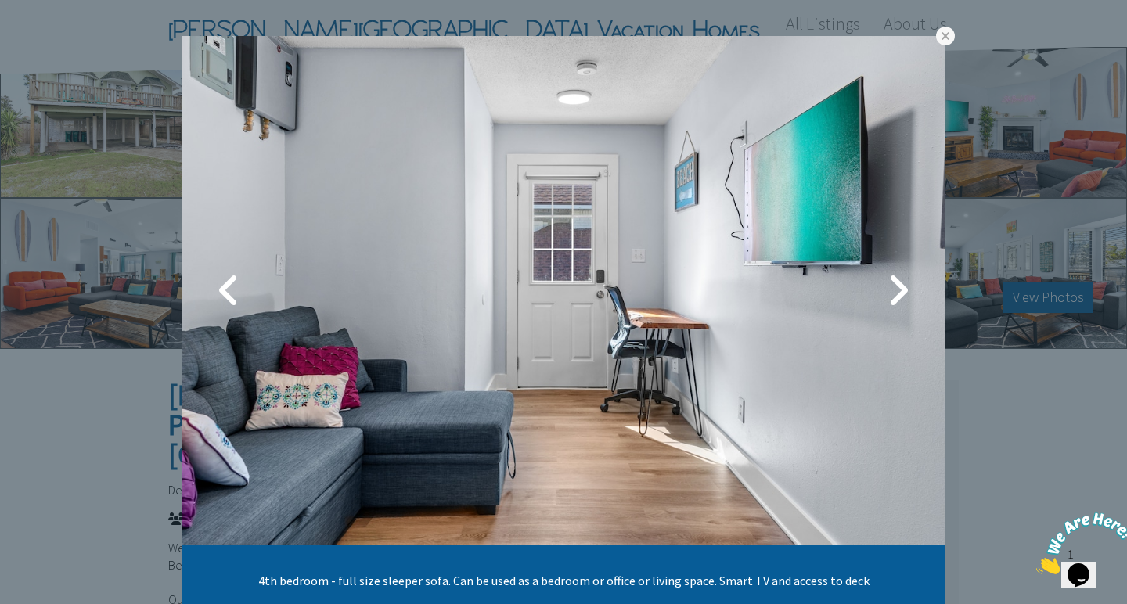
click at [905, 293] on link at bounding box center [898, 290] width 39 height 39
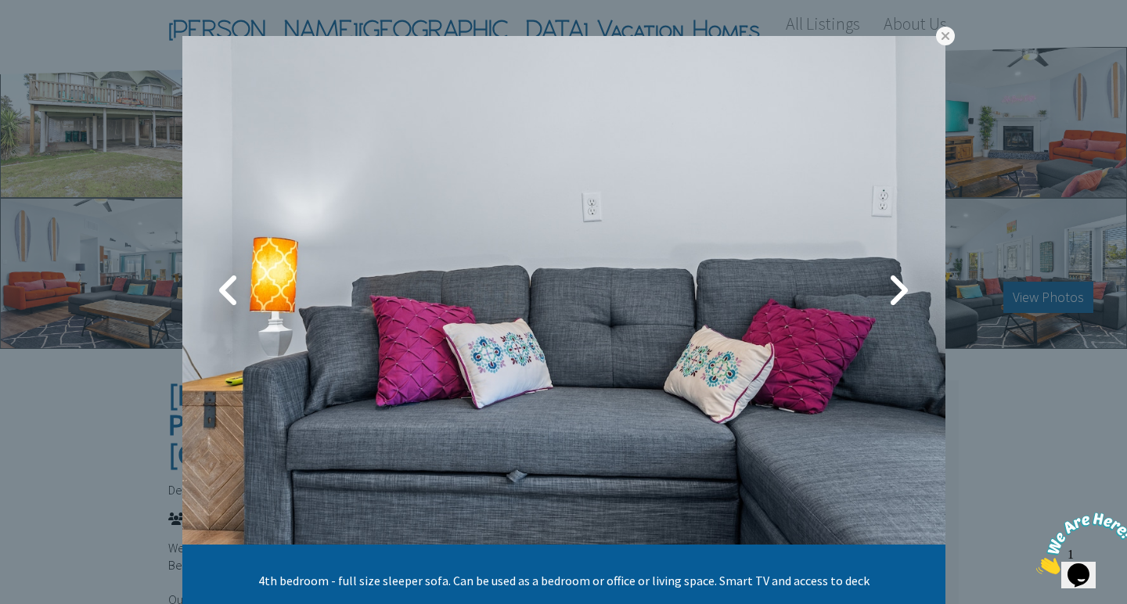
click at [905, 293] on link at bounding box center [898, 290] width 39 height 39
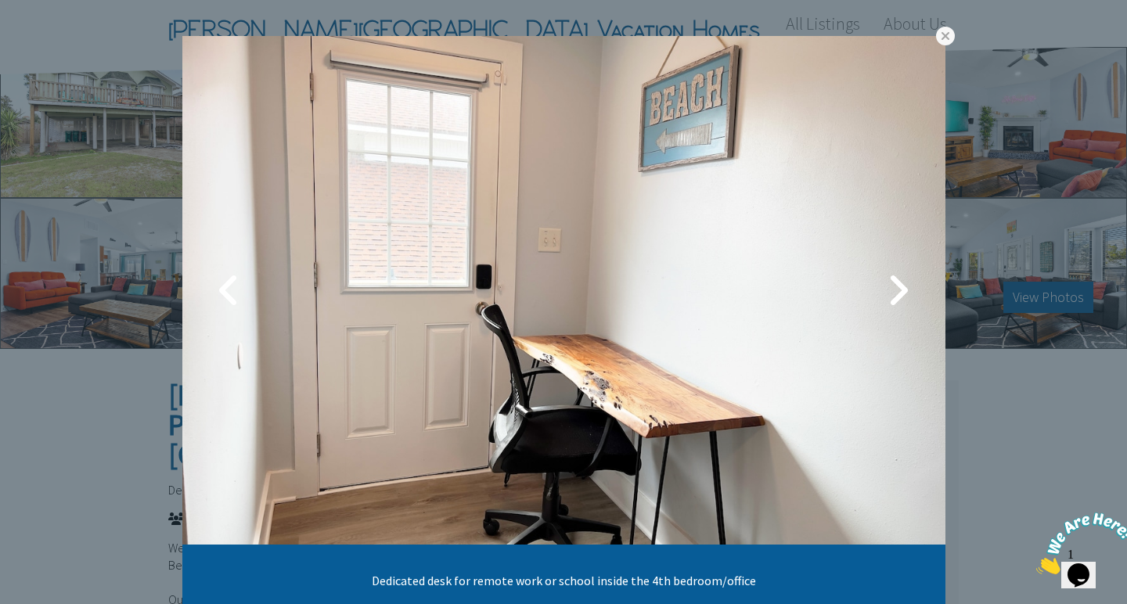
click at [905, 293] on link at bounding box center [898, 290] width 39 height 39
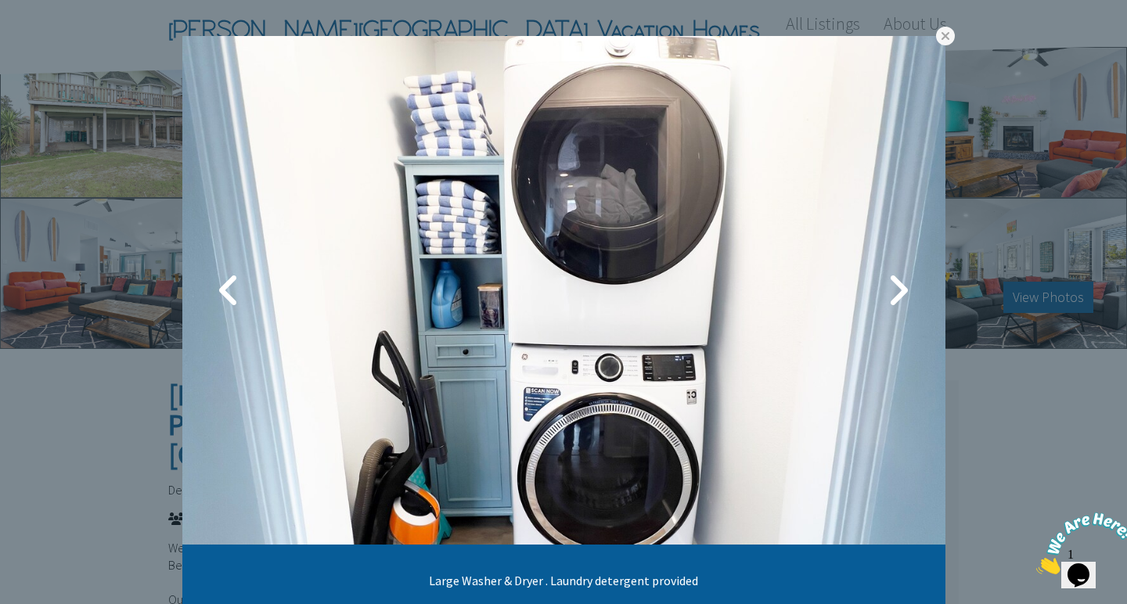
click at [905, 293] on link at bounding box center [898, 290] width 39 height 39
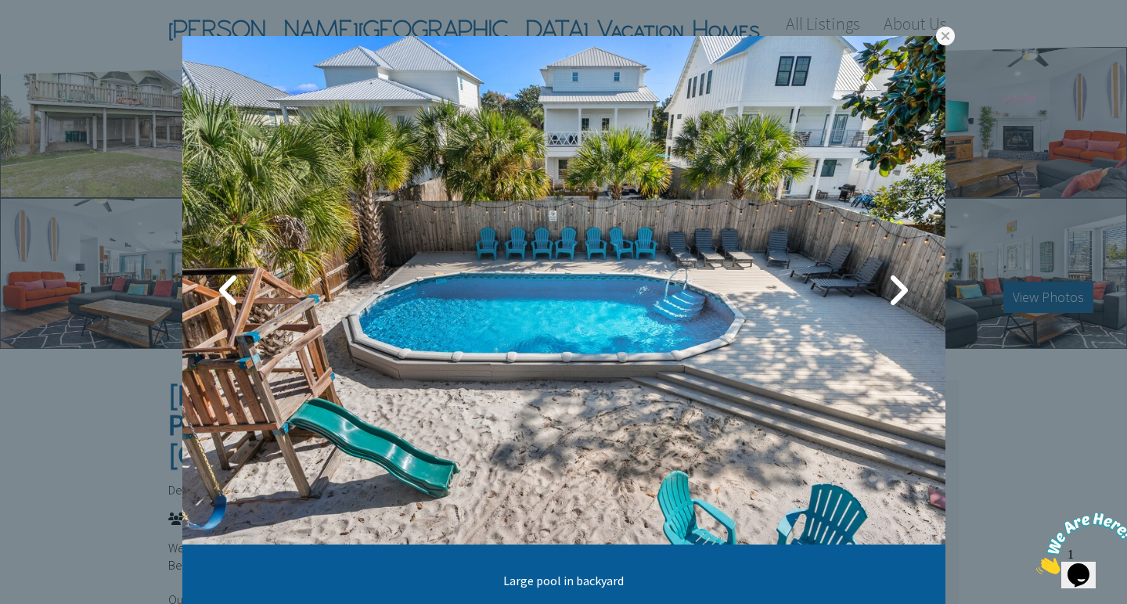
click at [905, 293] on link at bounding box center [898, 290] width 39 height 39
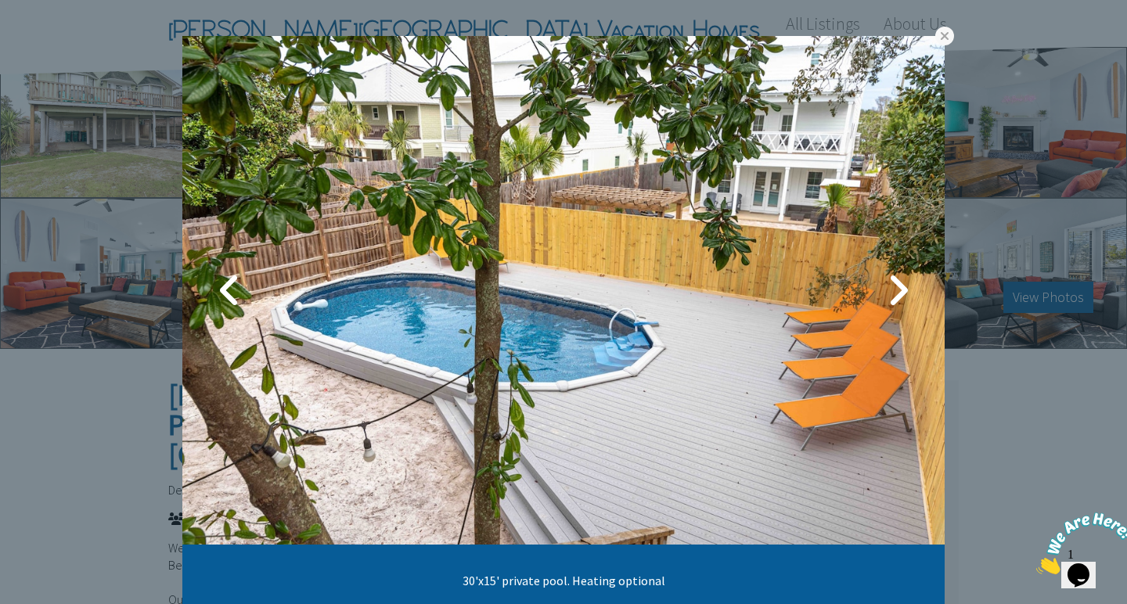
click at [905, 293] on link at bounding box center [897, 290] width 39 height 39
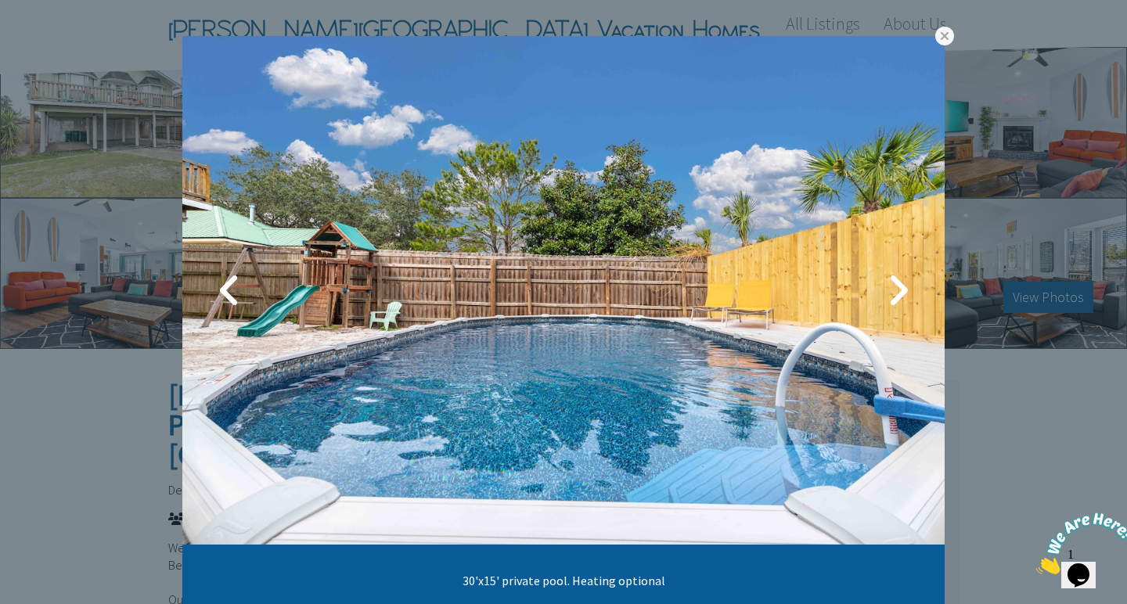
click at [905, 293] on link at bounding box center [897, 290] width 39 height 39
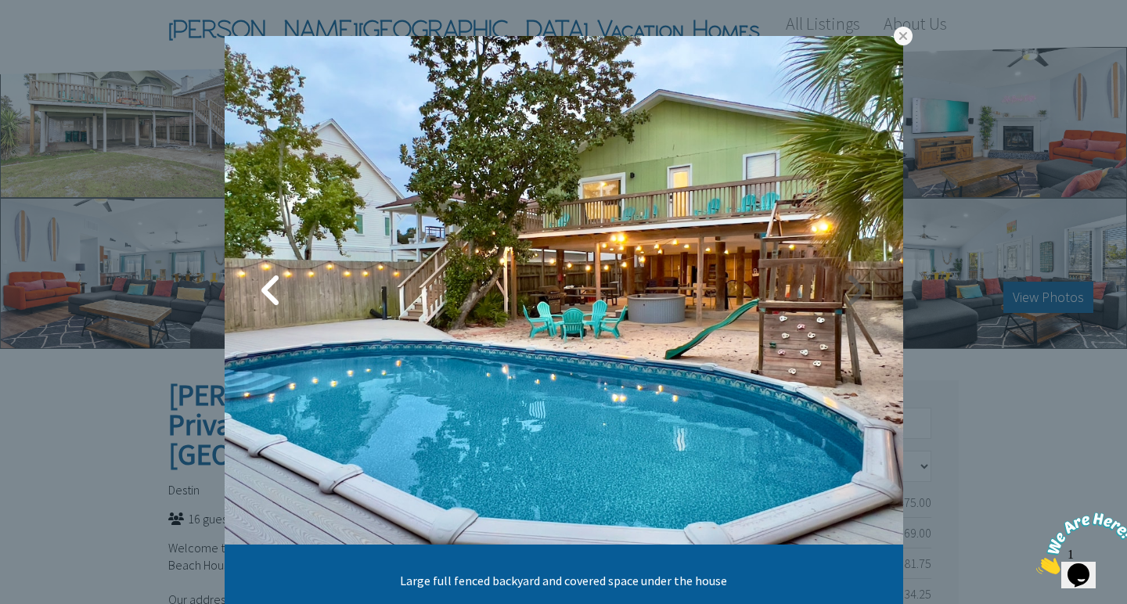
click at [863, 288] on link at bounding box center [856, 290] width 39 height 39
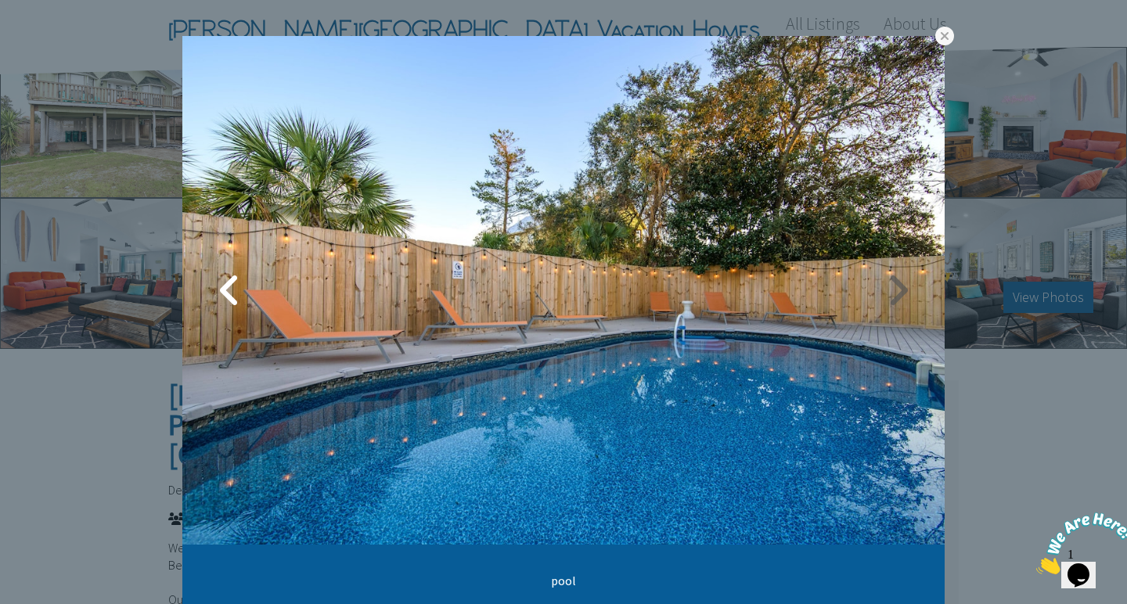
click at [889, 295] on link at bounding box center [897, 290] width 39 height 39
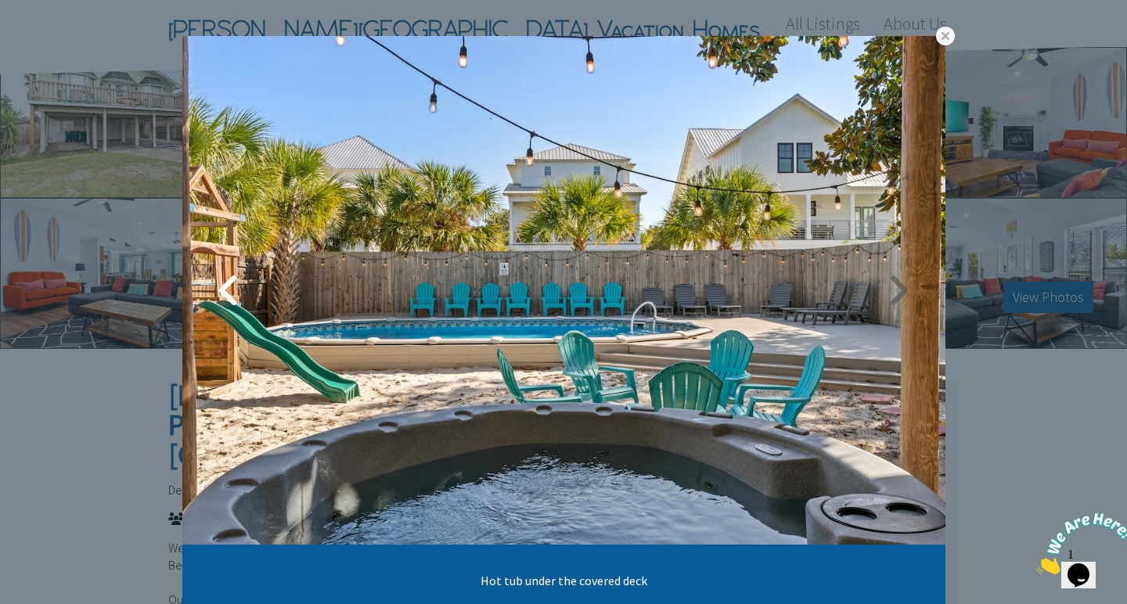
click at [894, 293] on link at bounding box center [898, 290] width 39 height 39
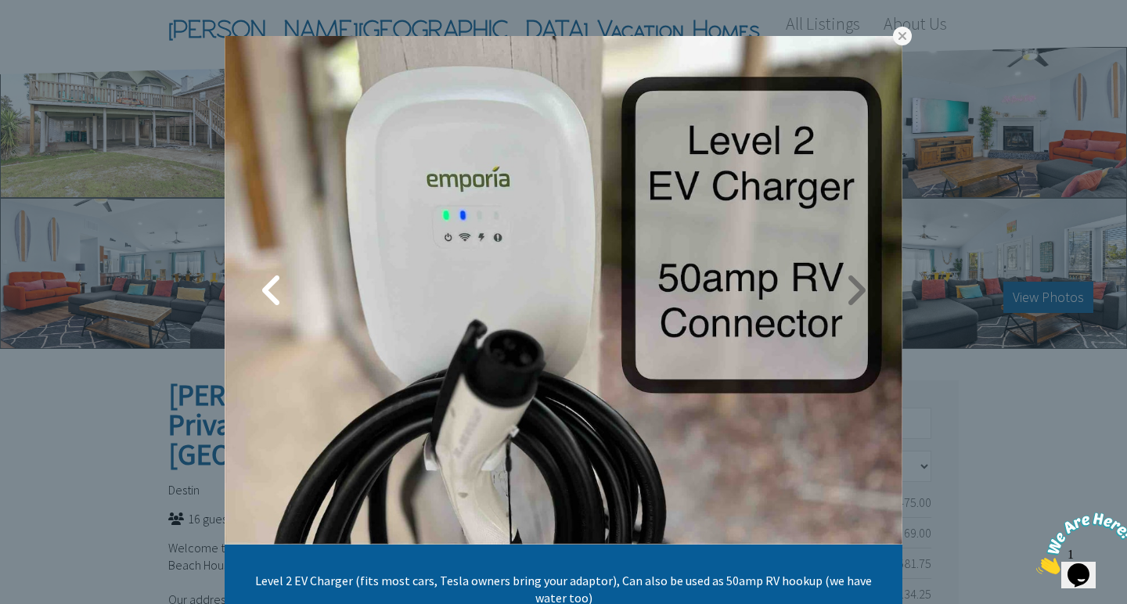
click at [859, 284] on link at bounding box center [855, 290] width 39 height 39
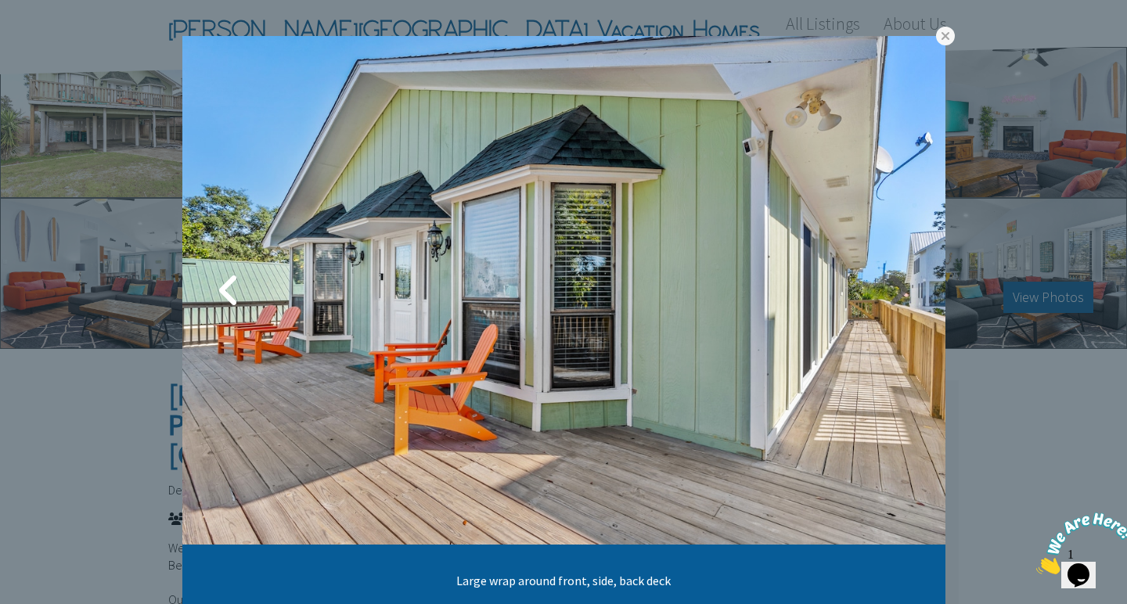
click at [891, 294] on link at bounding box center [898, 290] width 39 height 39
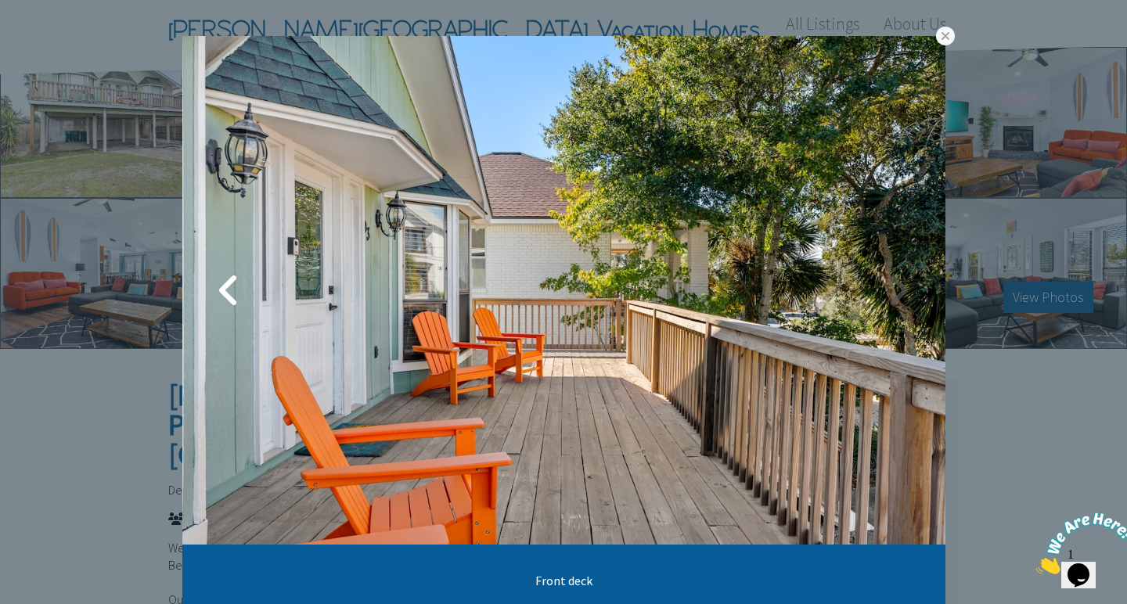
click at [898, 296] on link at bounding box center [898, 290] width 39 height 39
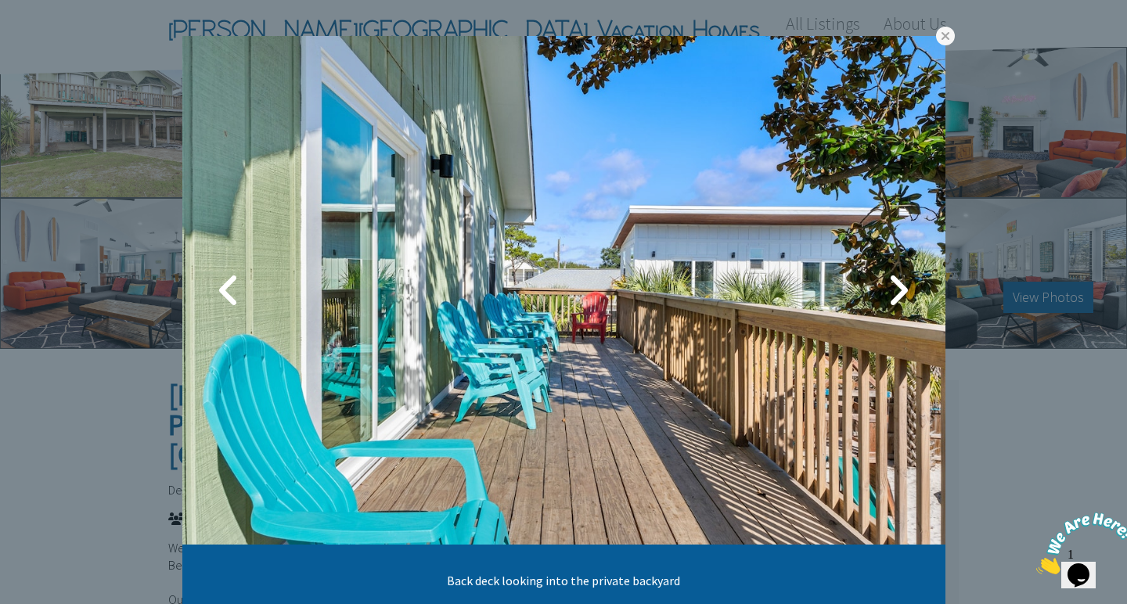
click at [898, 296] on link at bounding box center [898, 290] width 39 height 39
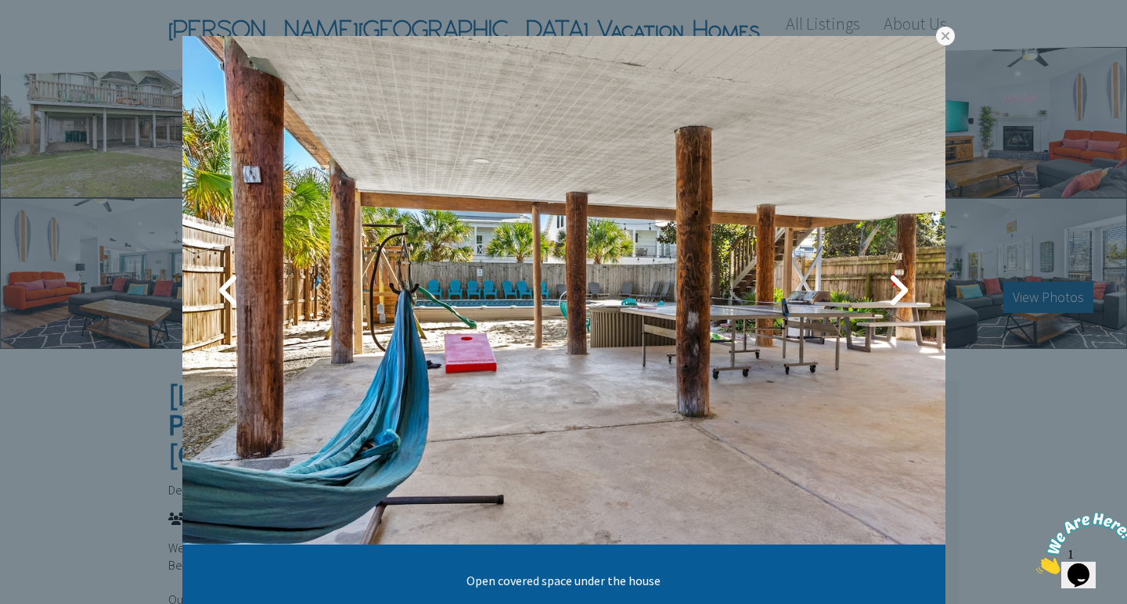
click at [898, 296] on link at bounding box center [898, 290] width 39 height 39
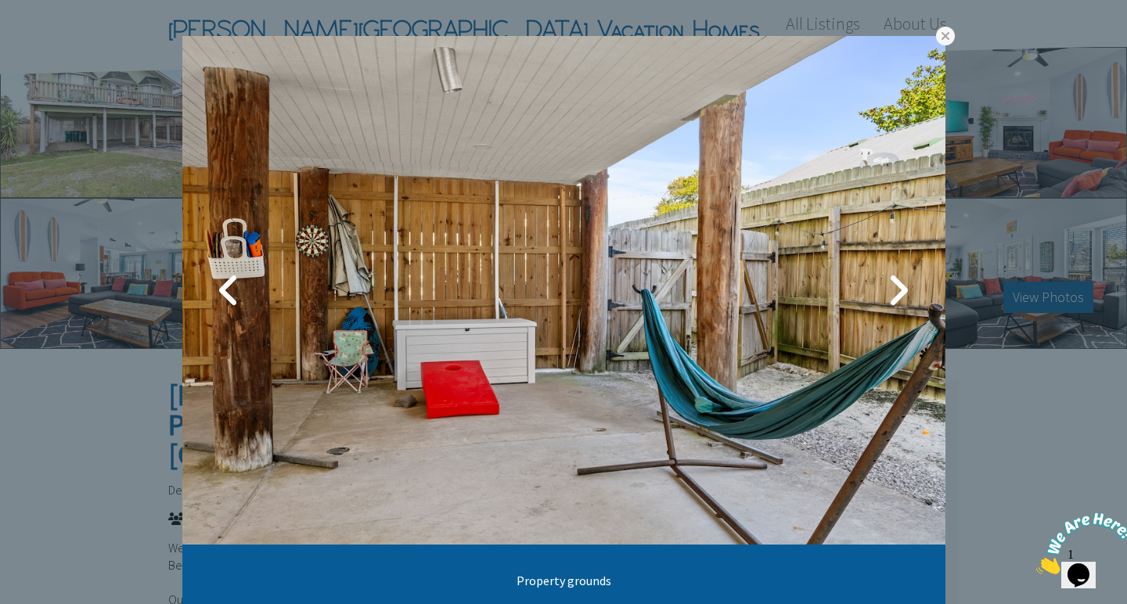
click at [898, 296] on link at bounding box center [898, 290] width 39 height 39
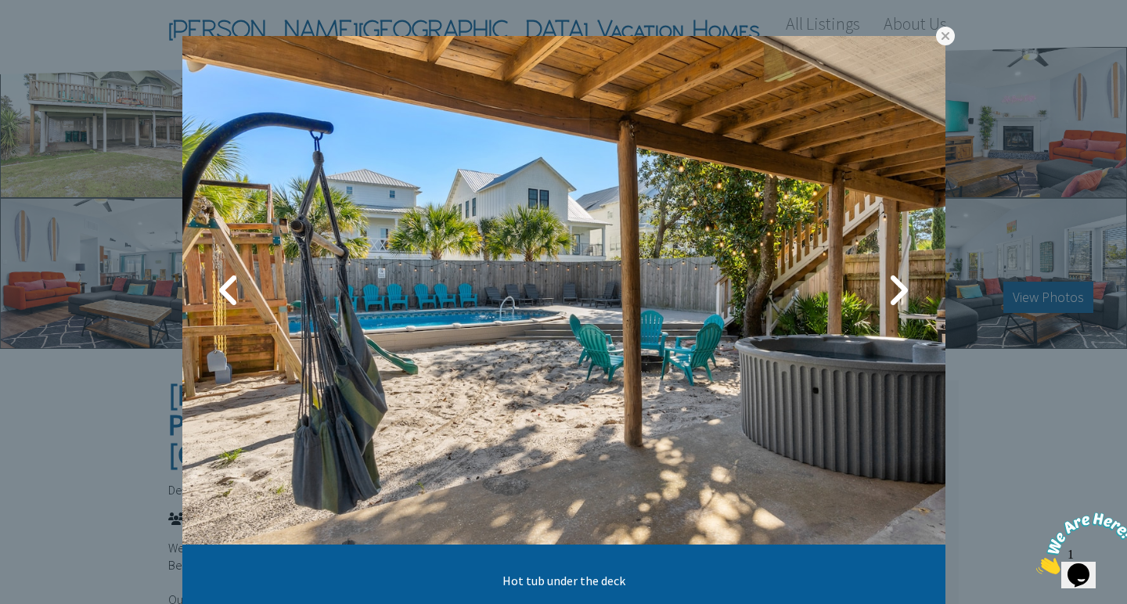
click at [898, 296] on link at bounding box center [898, 290] width 39 height 39
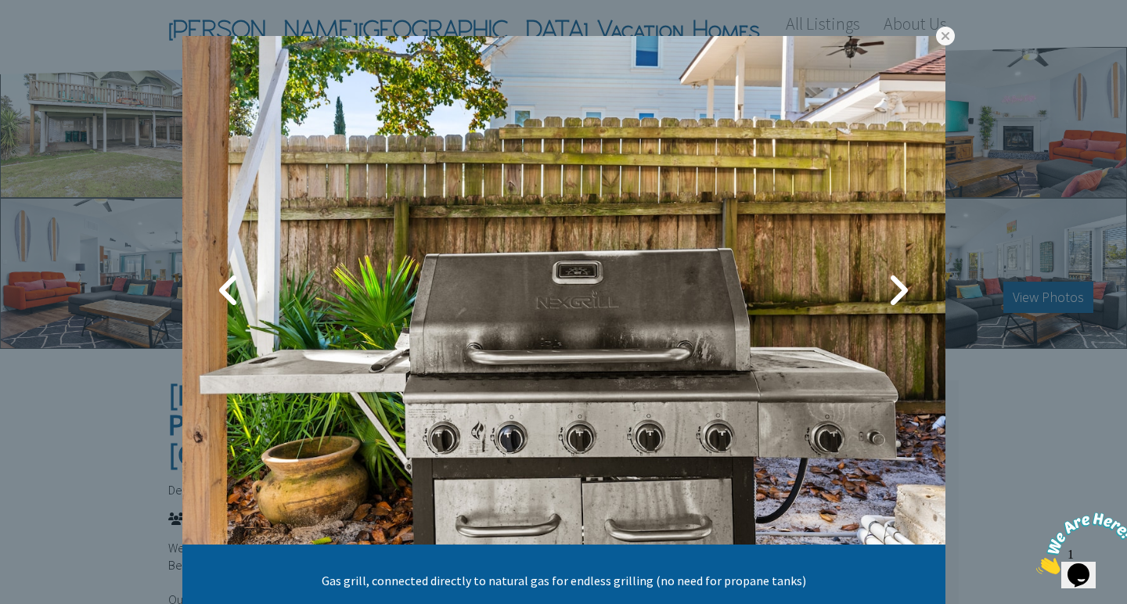
click at [898, 296] on link at bounding box center [898, 290] width 39 height 39
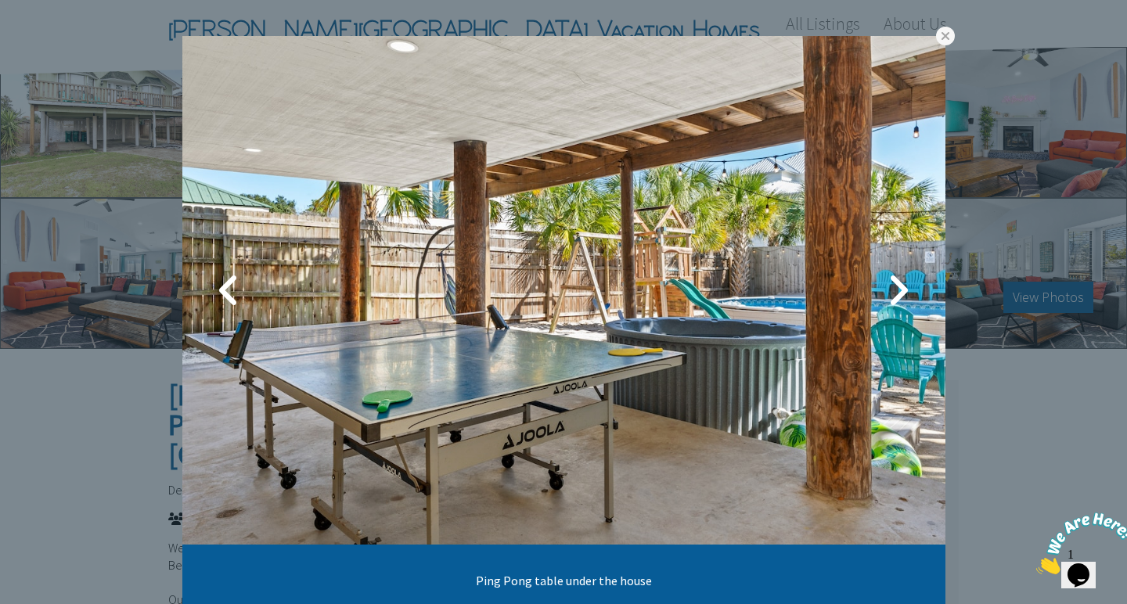
click at [898, 296] on link at bounding box center [898, 290] width 39 height 39
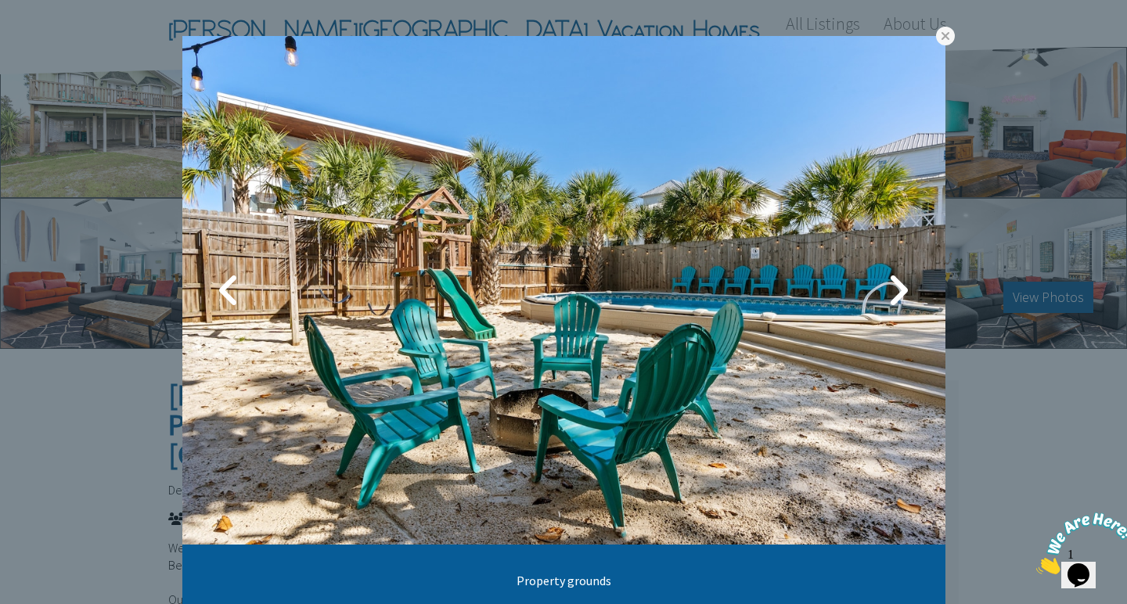
click at [898, 296] on link at bounding box center [898, 290] width 39 height 39
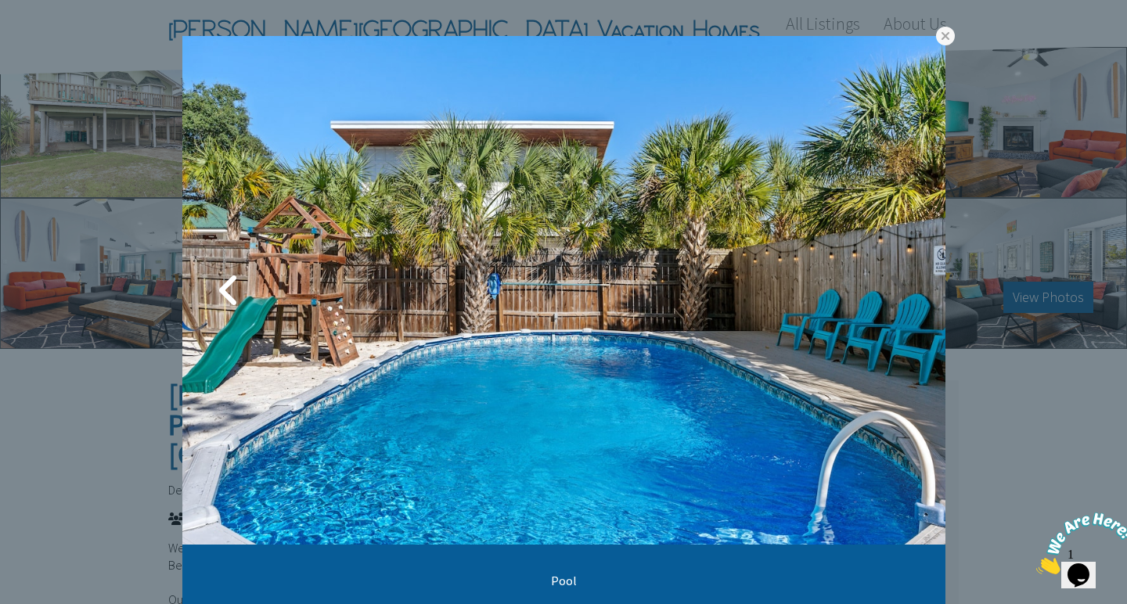
click at [899, 287] on link at bounding box center [898, 290] width 39 height 39
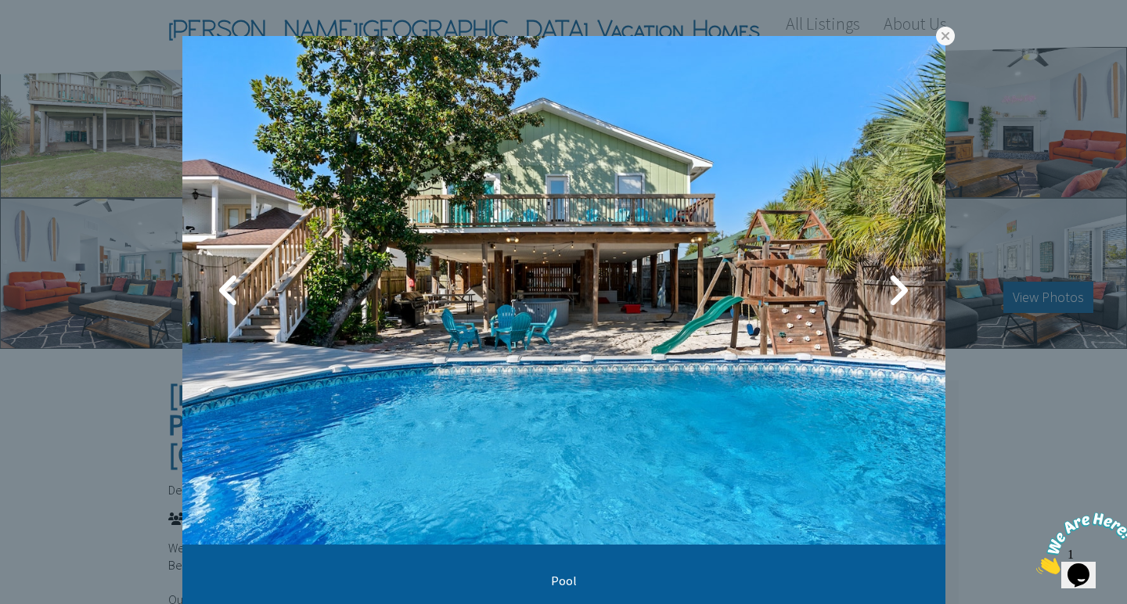
click at [899, 287] on link at bounding box center [898, 290] width 39 height 39
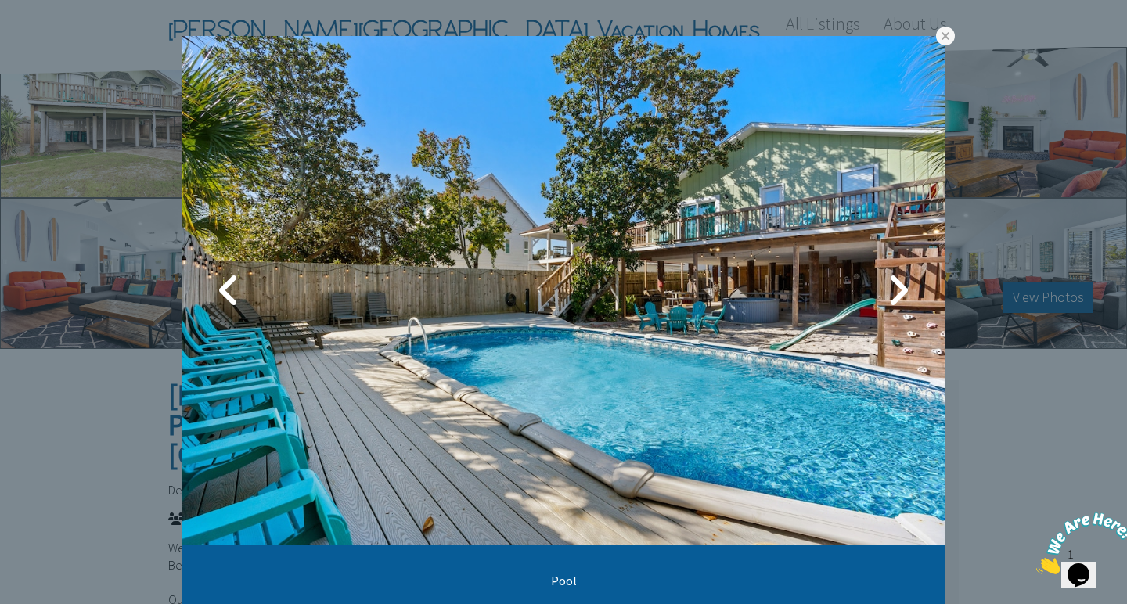
click at [899, 287] on link at bounding box center [898, 290] width 39 height 39
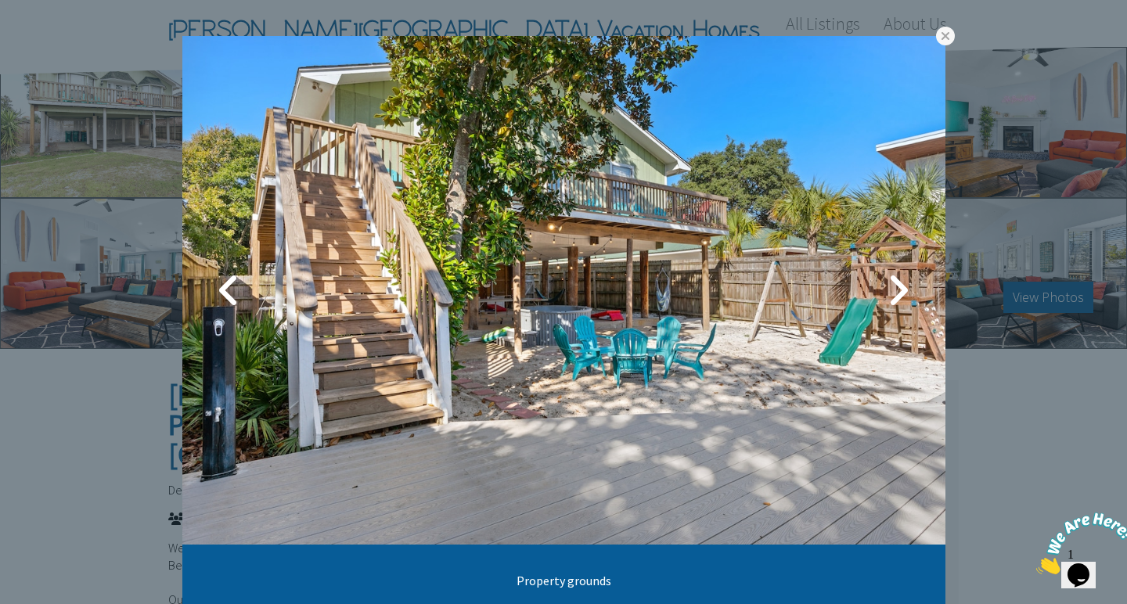
click at [899, 287] on link at bounding box center [898, 290] width 39 height 39
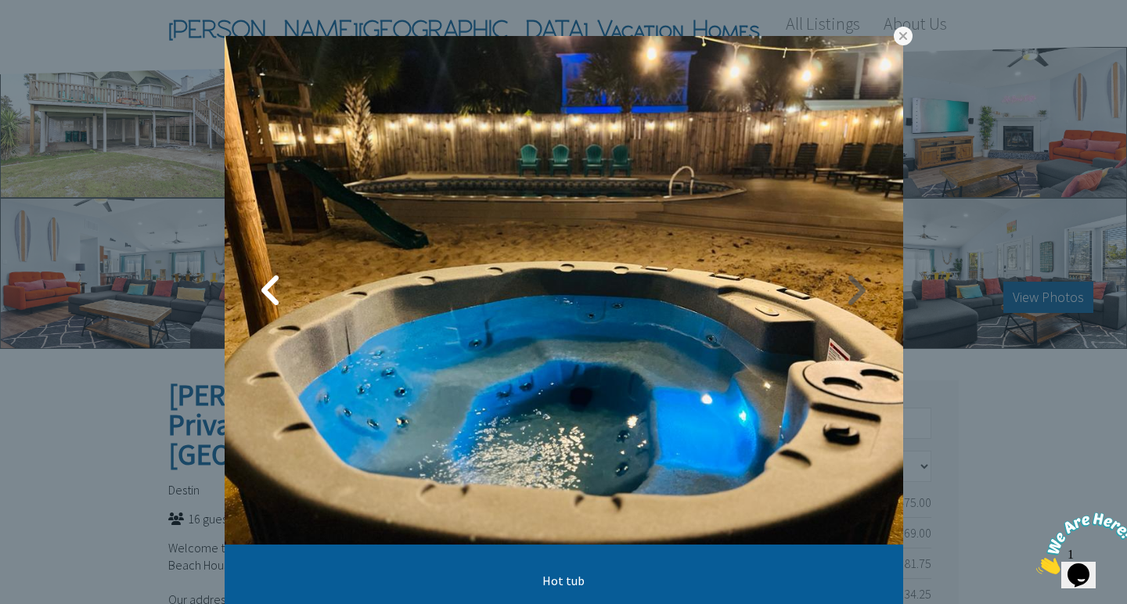
click at [850, 282] on link at bounding box center [856, 290] width 39 height 39
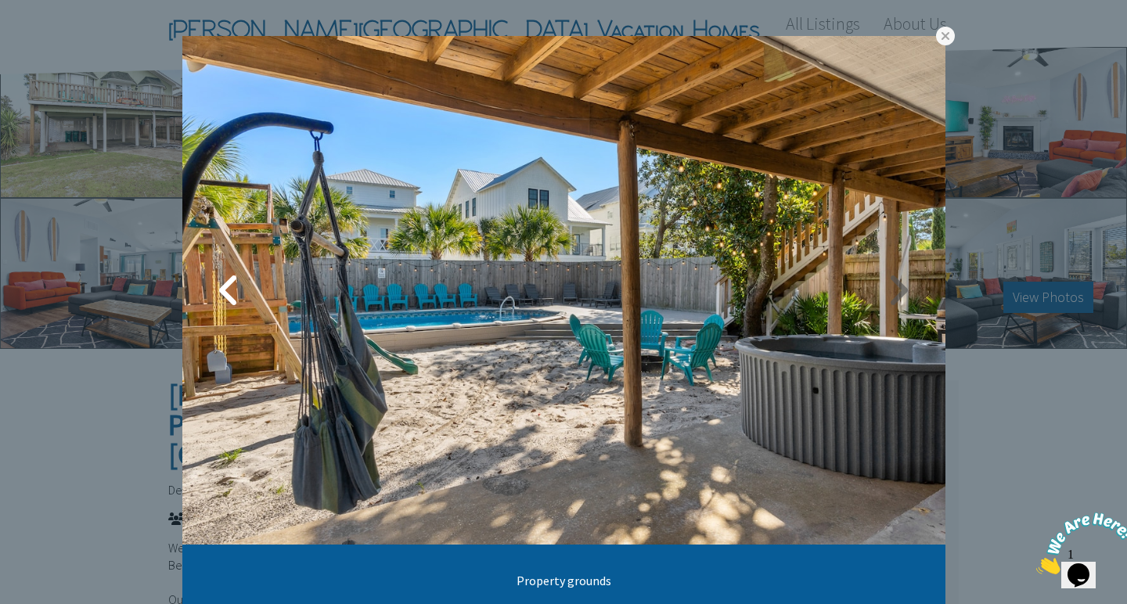
click at [882, 294] on link at bounding box center [898, 290] width 39 height 39
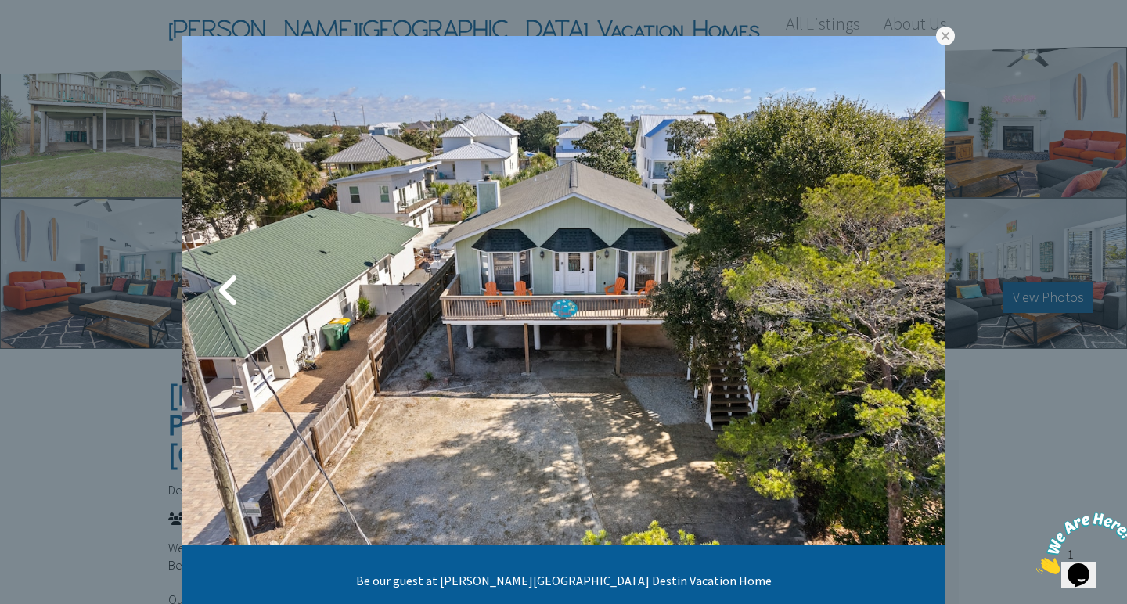
click at [899, 291] on link at bounding box center [898, 290] width 39 height 39
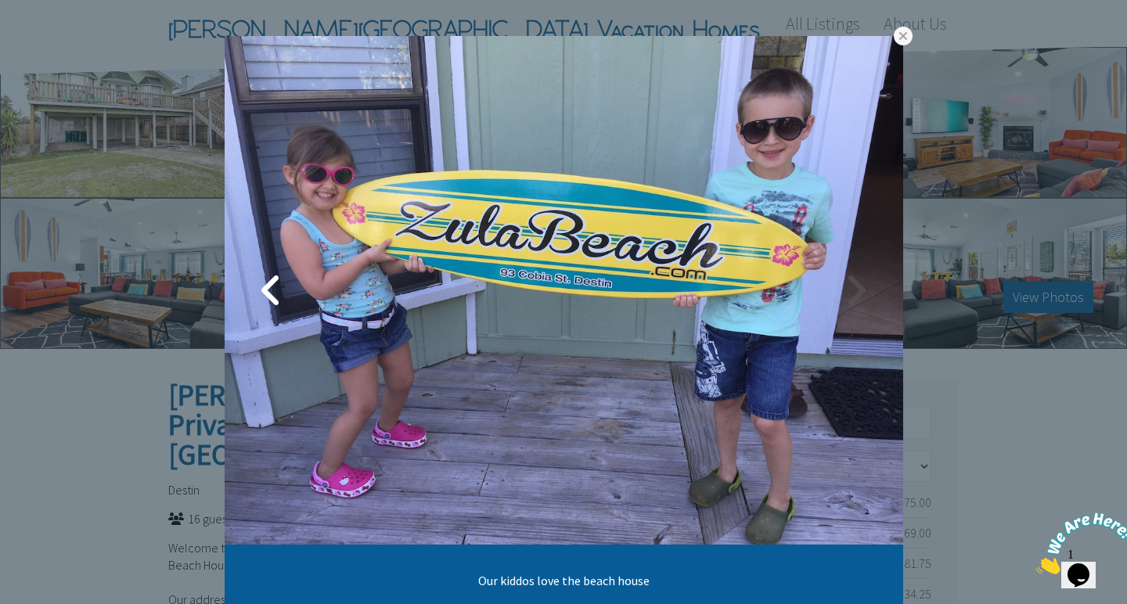
click at [859, 288] on link at bounding box center [856, 290] width 39 height 39
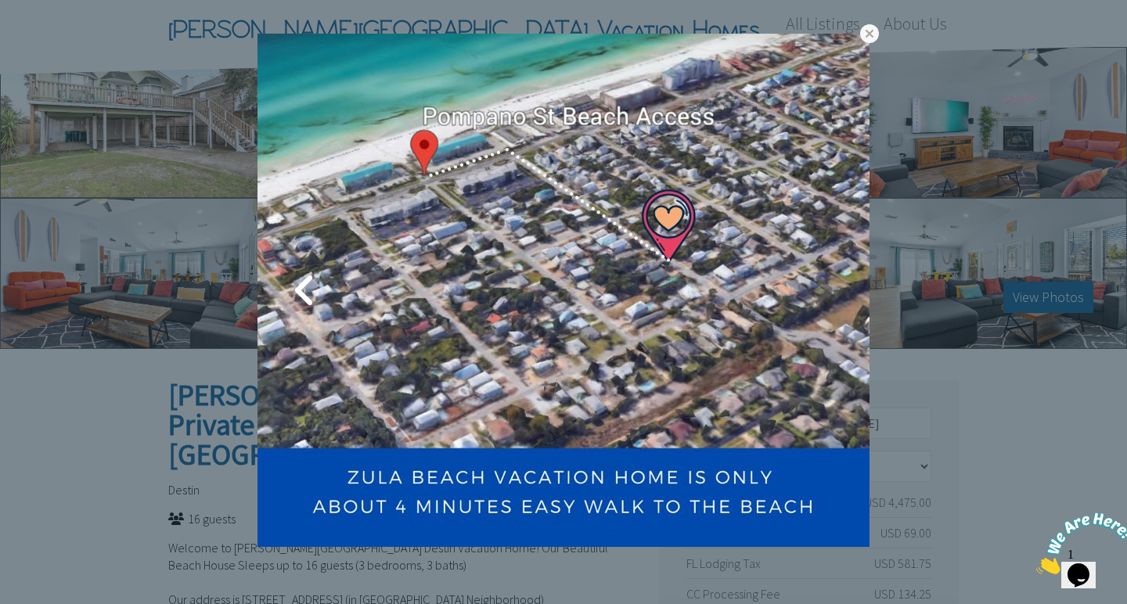
click at [819, 296] on link at bounding box center [822, 290] width 39 height 39
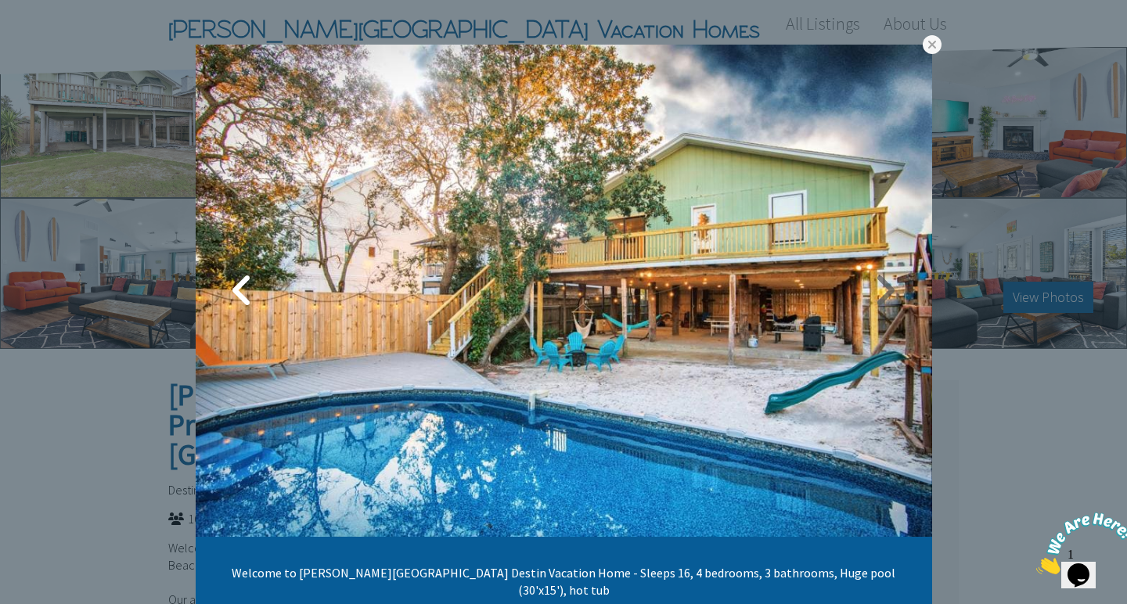
click at [883, 296] on link at bounding box center [885, 290] width 39 height 39
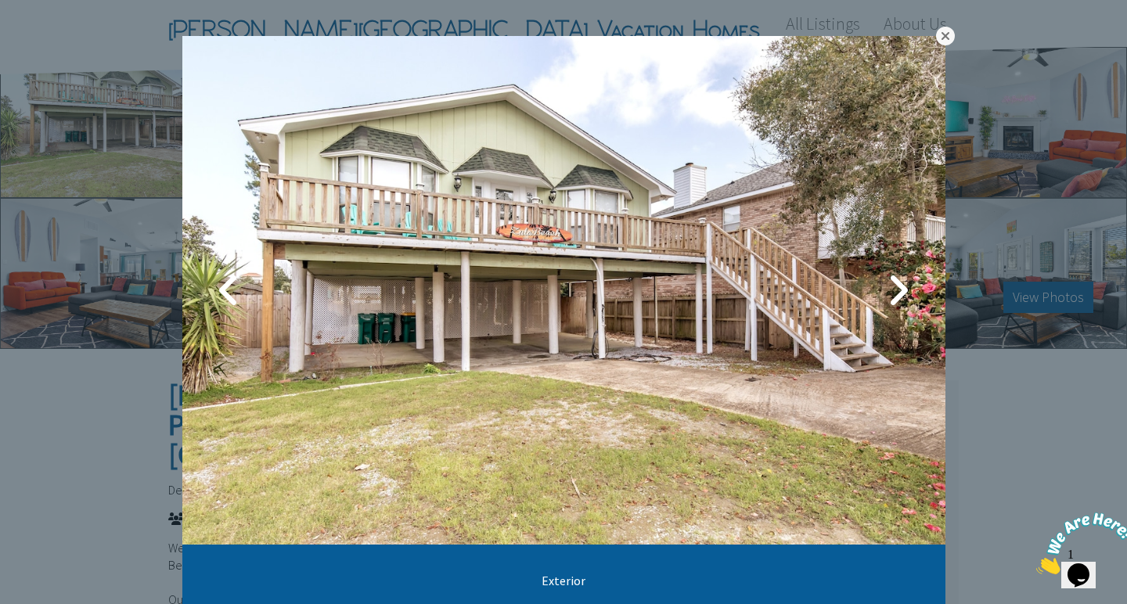
click at [943, 31] on link at bounding box center [945, 36] width 19 height 19
